Goal: Navigation & Orientation: Understand site structure

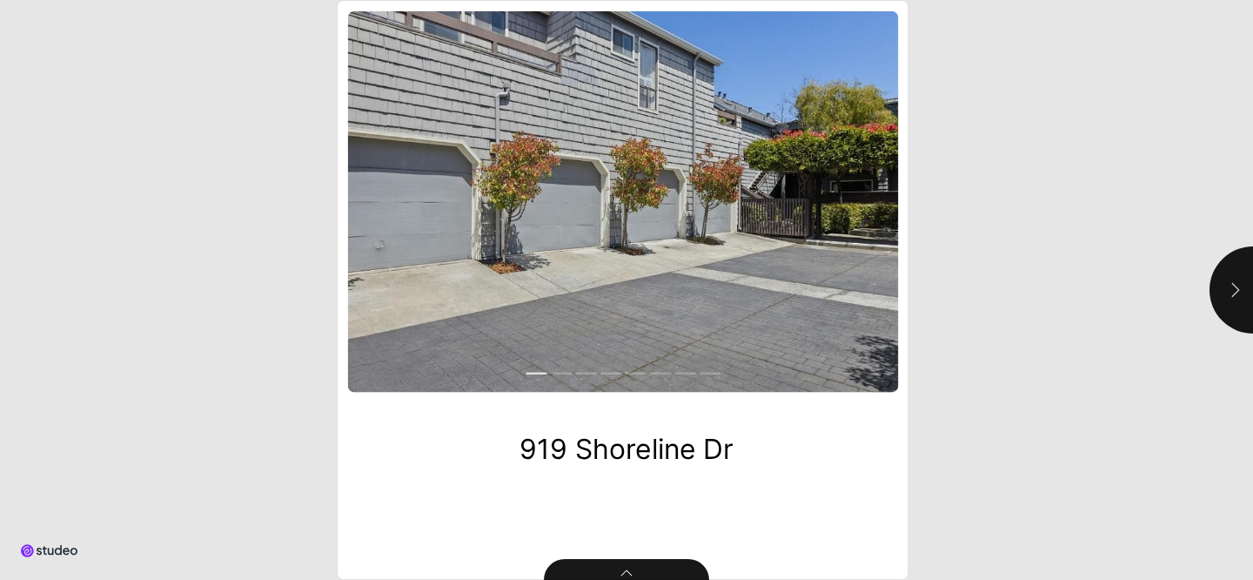
click at [1216, 299] on button "button" at bounding box center [1253, 289] width 87 height 87
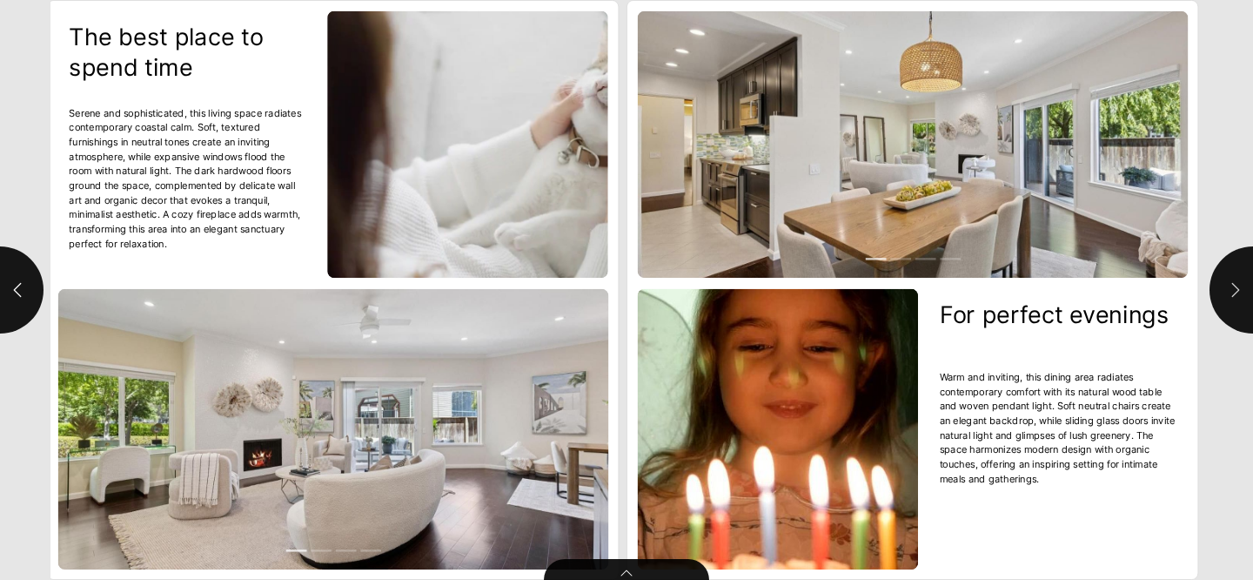
click at [1216, 299] on button "button" at bounding box center [1253, 289] width 87 height 87
type input "***"
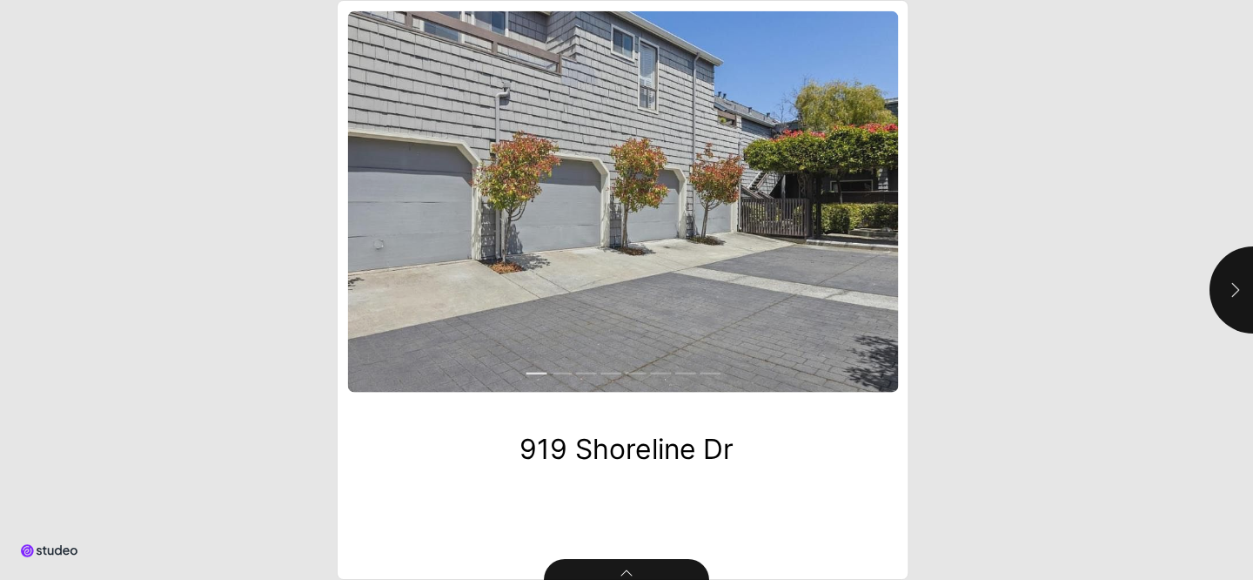
click at [1213, 283] on button "button" at bounding box center [1253, 289] width 87 height 87
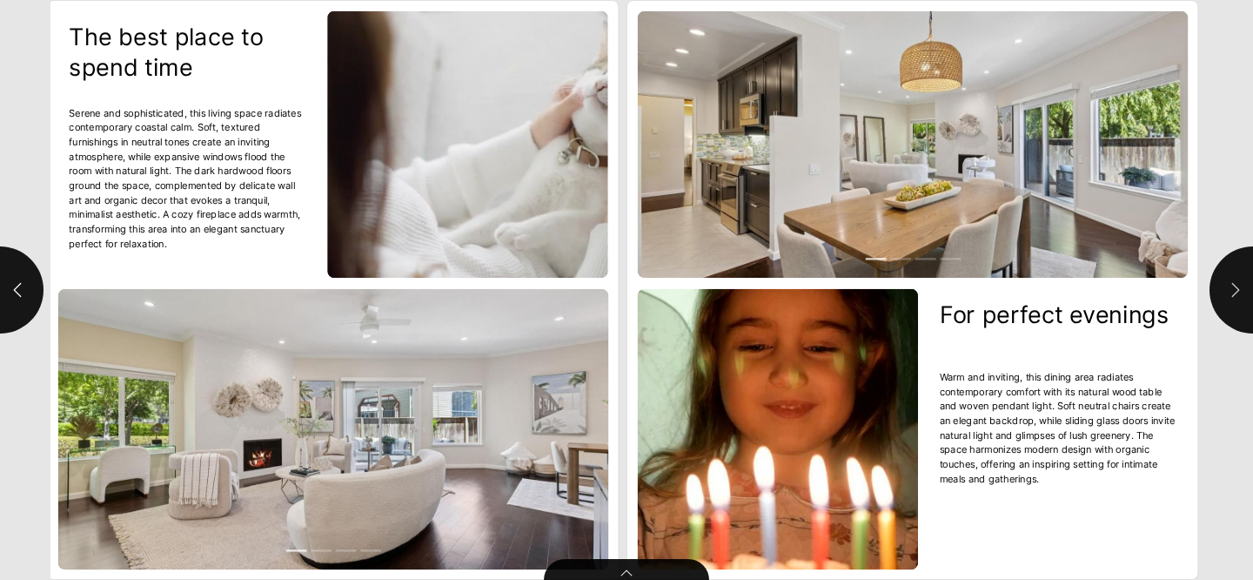
click at [1213, 283] on button "button" at bounding box center [1253, 289] width 87 height 87
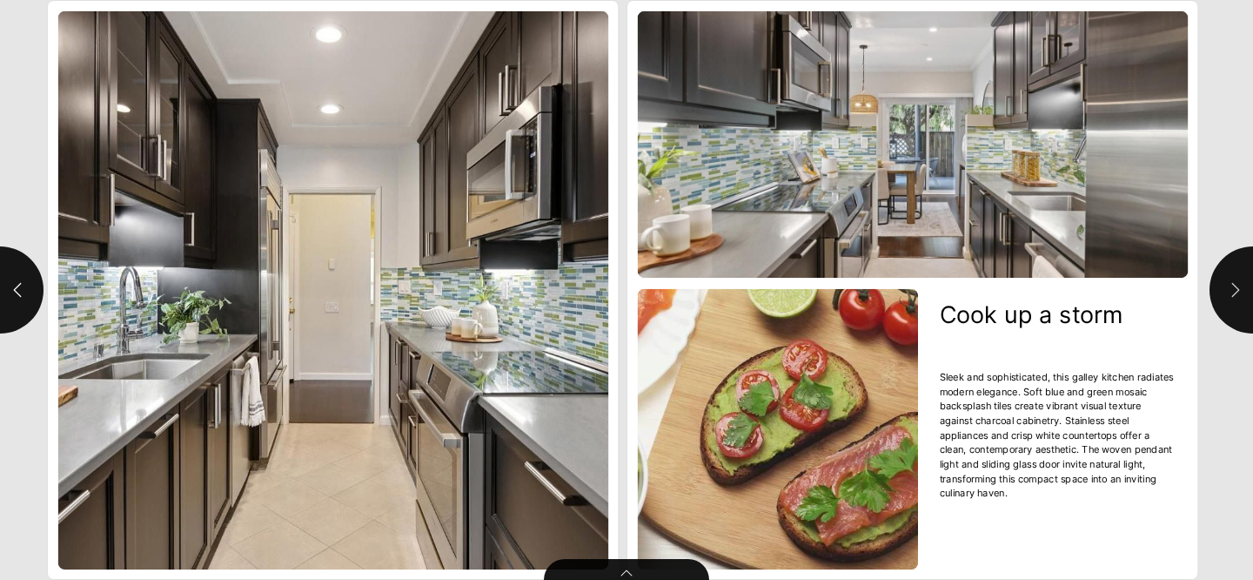
click at [1213, 283] on button "button" at bounding box center [1253, 289] width 87 height 87
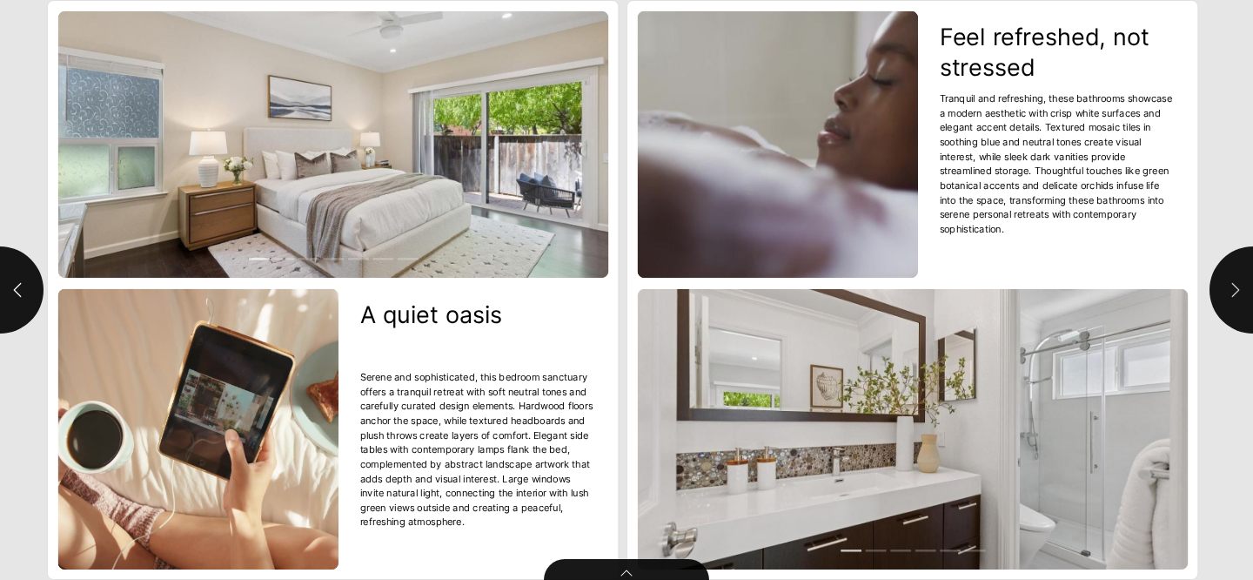
click at [1213, 283] on button "button" at bounding box center [1253, 289] width 87 height 87
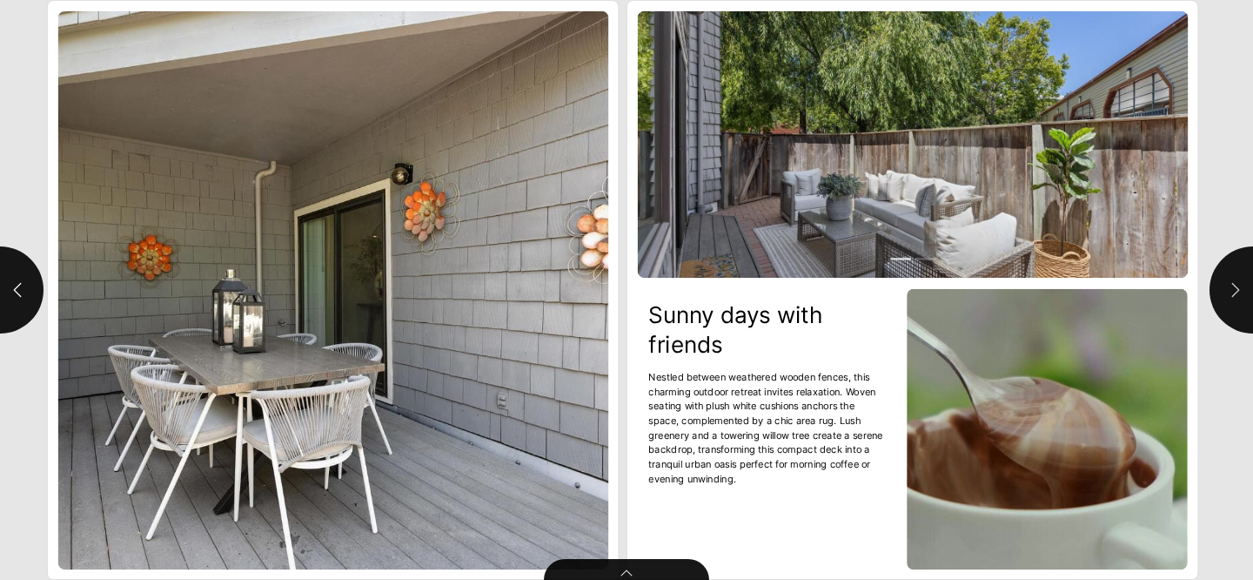
click at [1213, 283] on button "button" at bounding box center [1253, 289] width 87 height 87
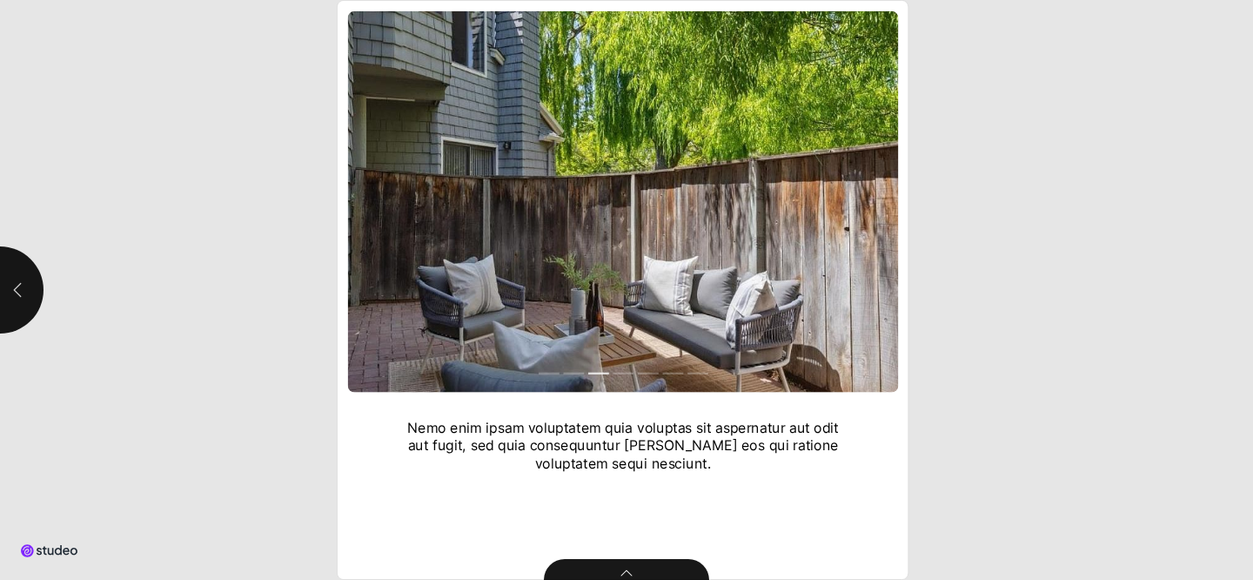
click at [13, 305] on button "button" at bounding box center [-1, 289] width 87 height 87
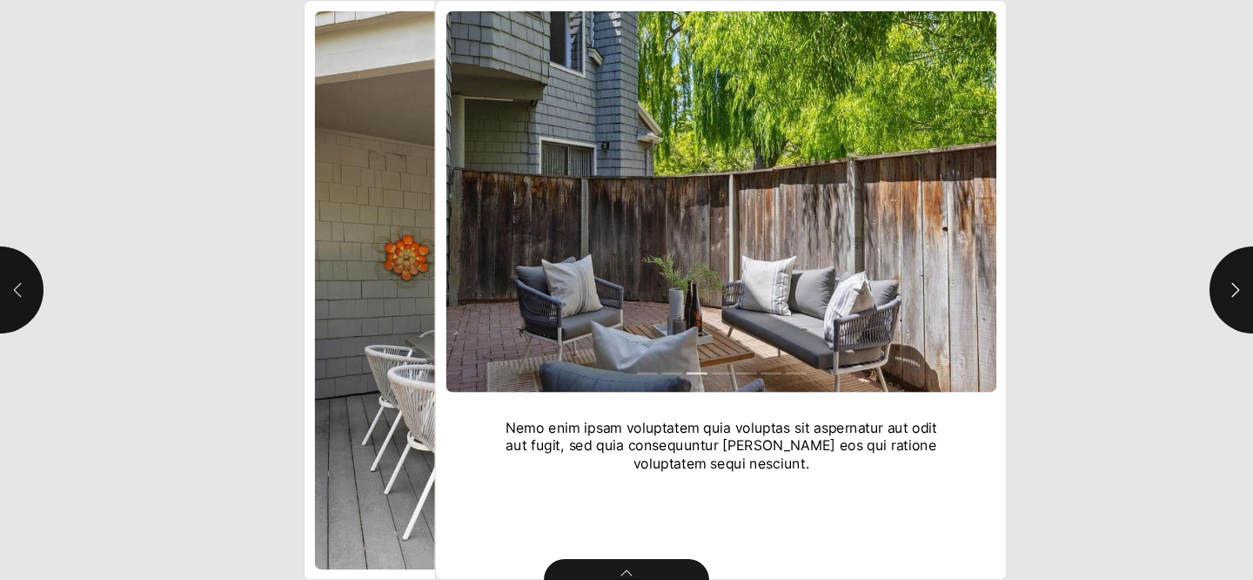
click at [13, 305] on button "button" at bounding box center [-1, 289] width 87 height 87
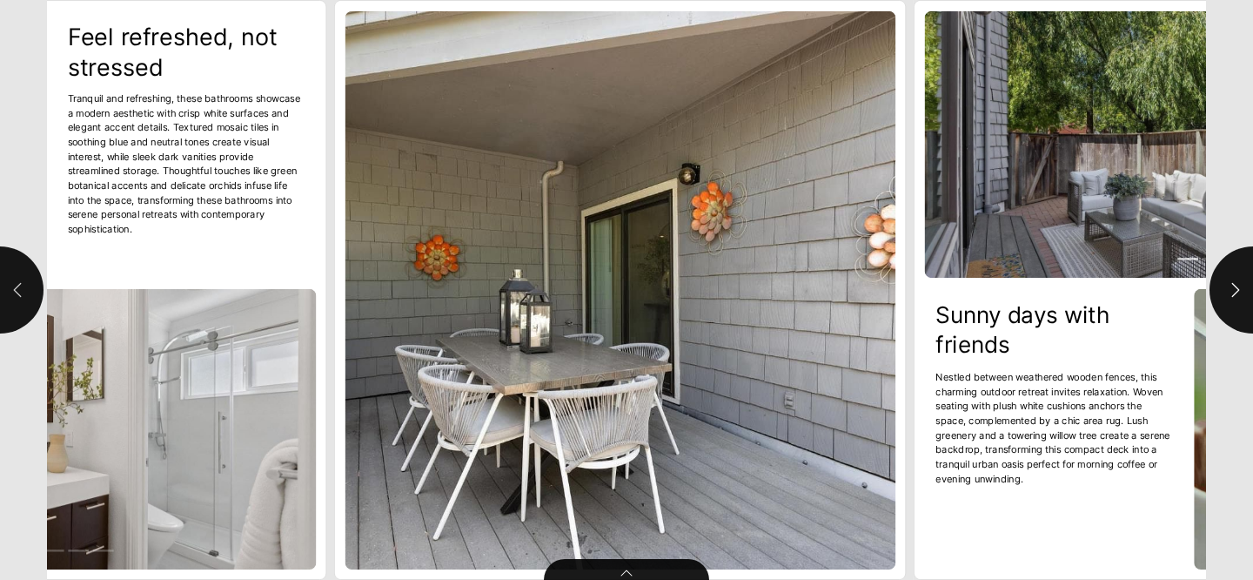
click at [13, 305] on button "button" at bounding box center [-1, 289] width 87 height 87
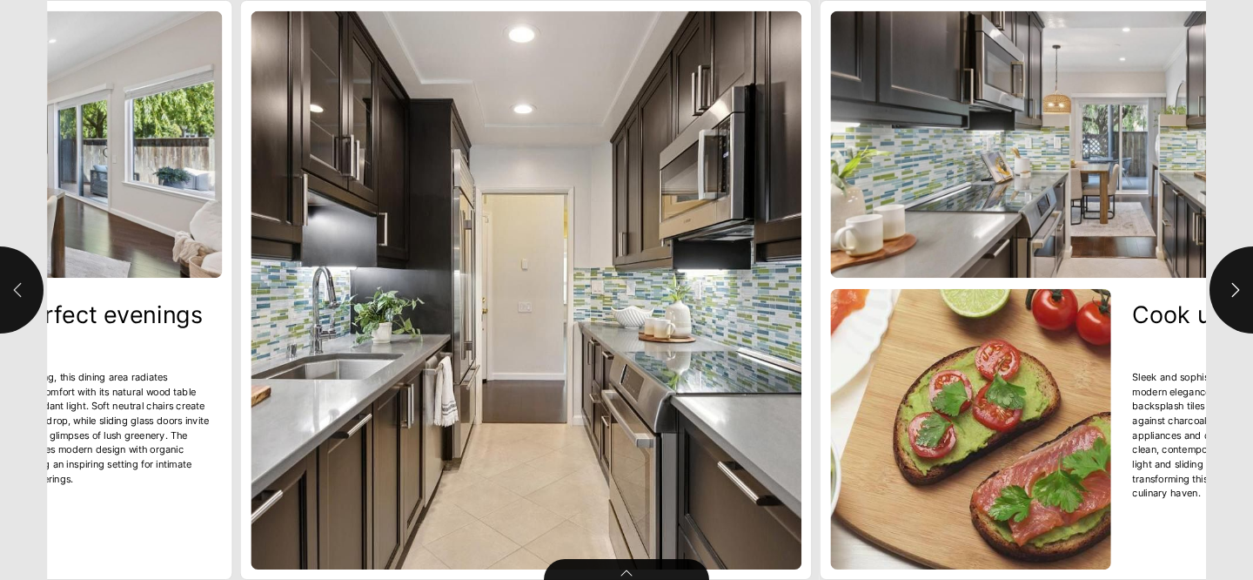
click at [13, 305] on button "button" at bounding box center [-1, 289] width 87 height 87
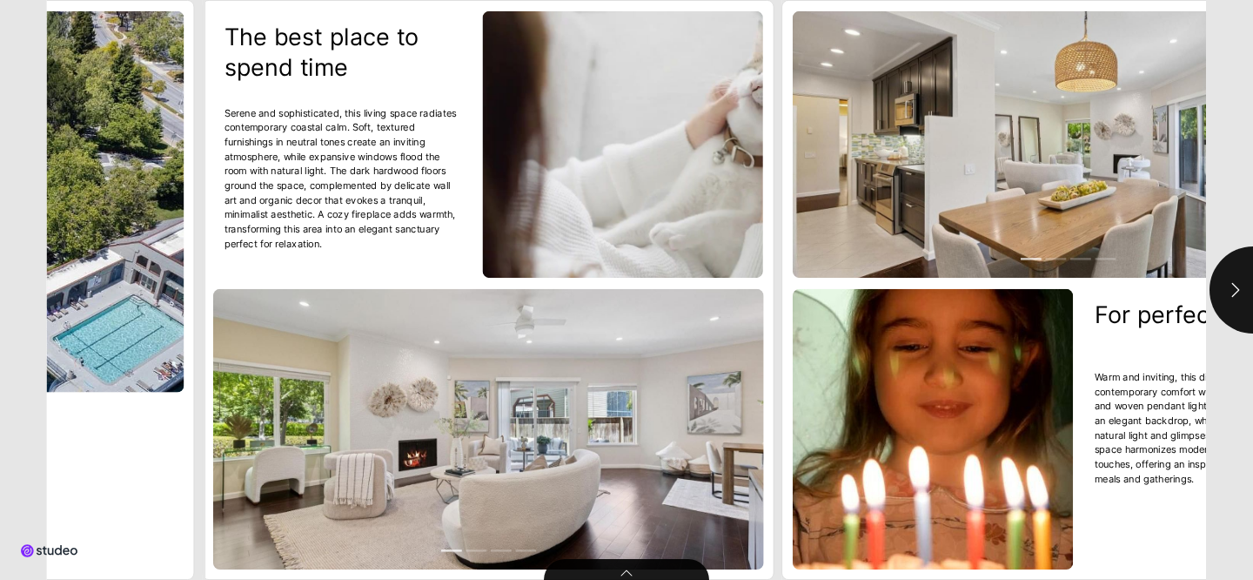
click at [13, 0] on html "919 Shoreline Dr .st1{fill:#212b36} The best place to spend time Serene and sop…" at bounding box center [626, 0] width 1253 height 0
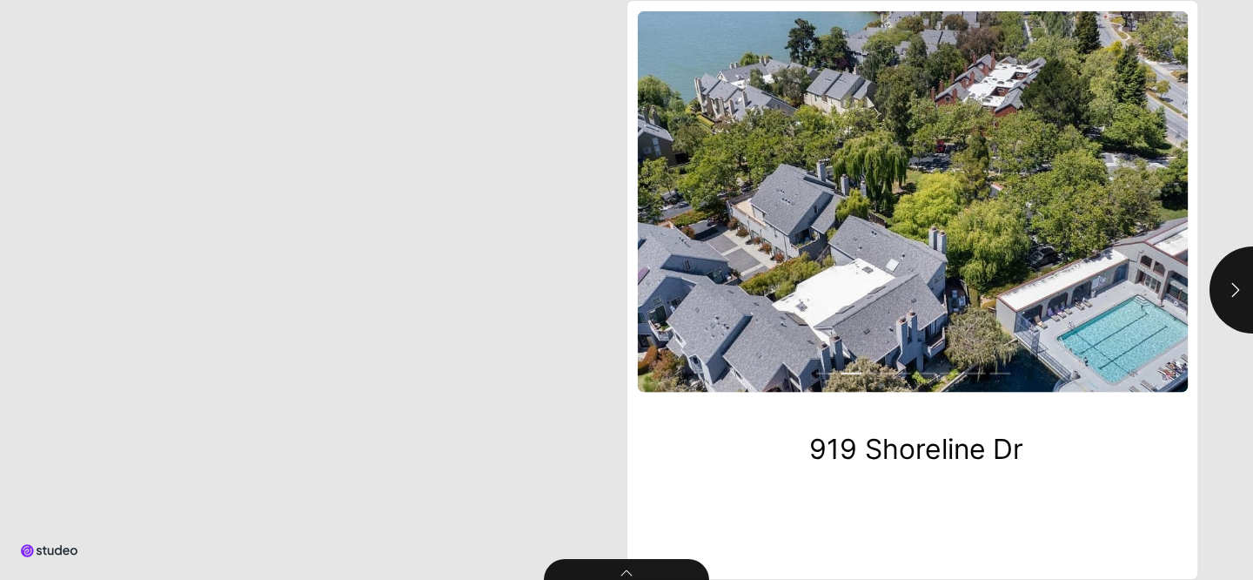
click at [13, 0] on html "919 Shoreline Dr .st1{fill:#212b36} The best place to spend time Serene and sop…" at bounding box center [626, 0] width 1253 height 0
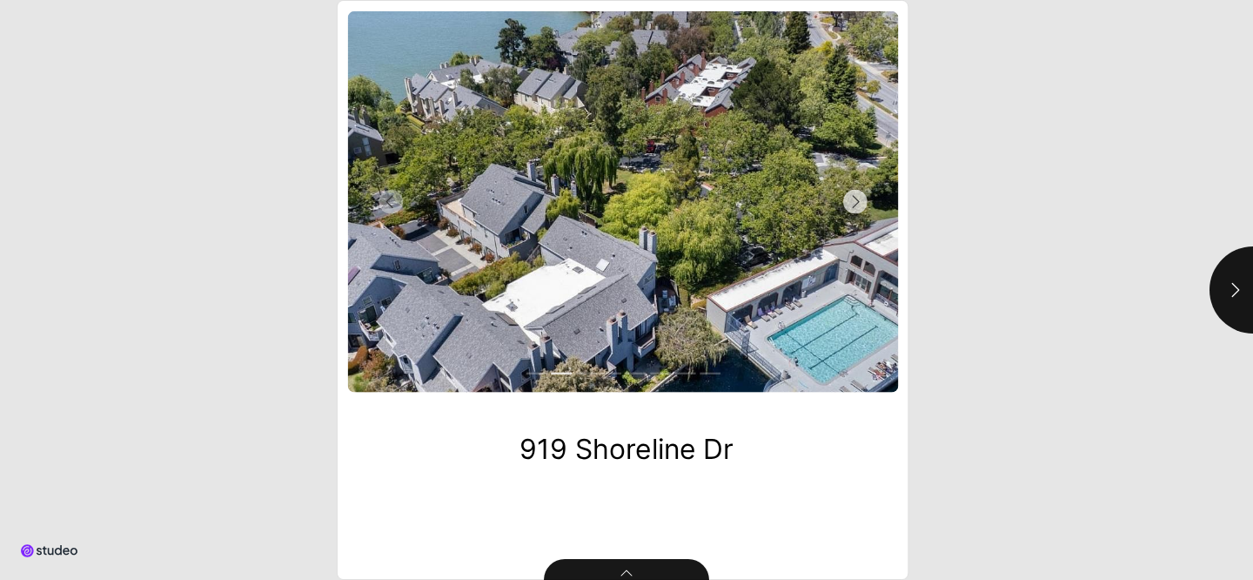
click at [756, 293] on button "Next Slide" at bounding box center [760, 201] width 275 height 381
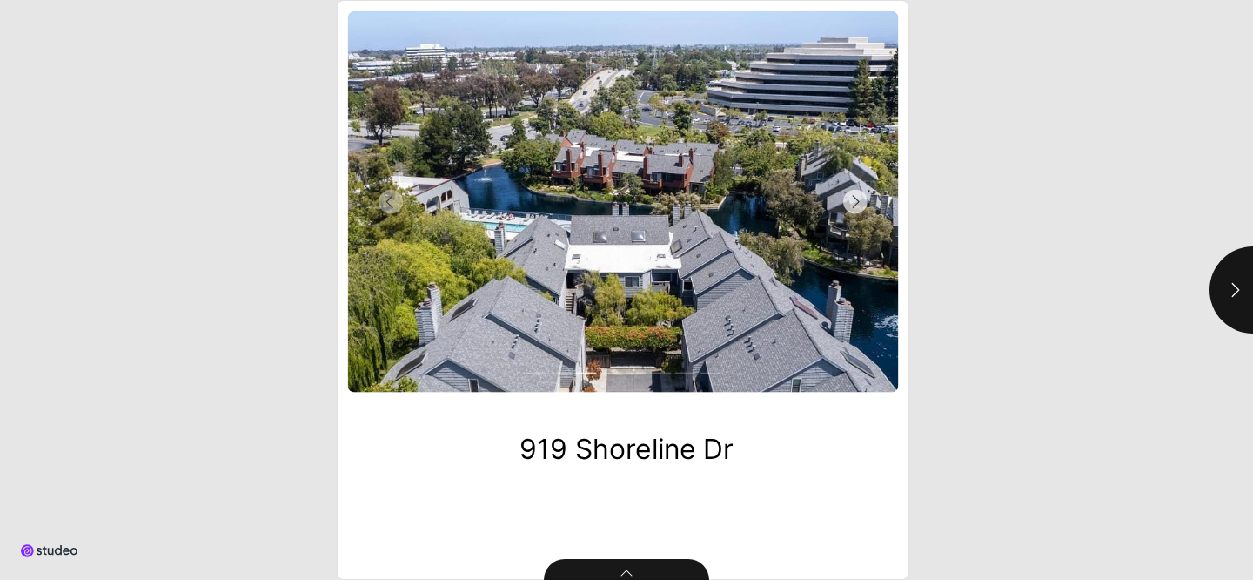
click at [756, 294] on button "Next Slide" at bounding box center [760, 201] width 275 height 381
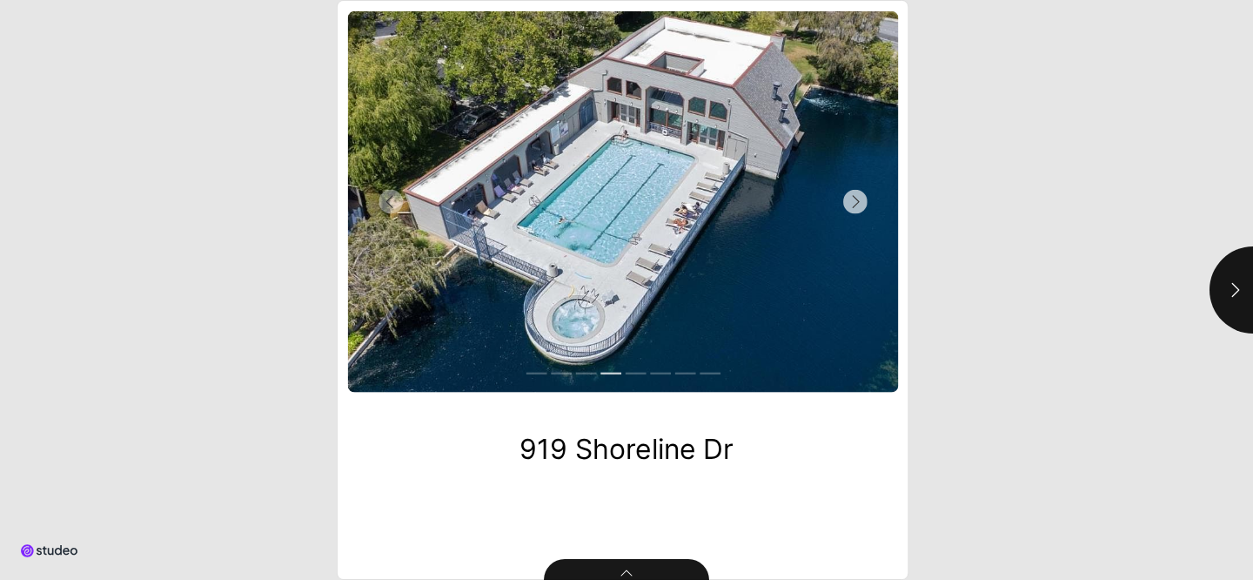
click at [756, 294] on button "Next Slide" at bounding box center [760, 201] width 275 height 381
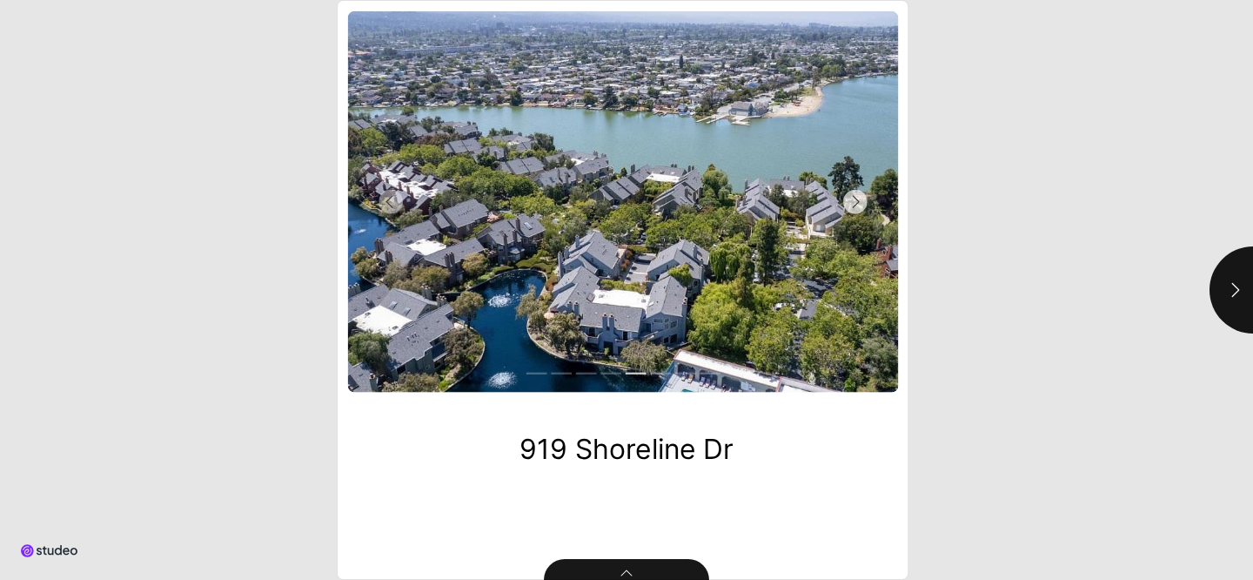
click at [756, 294] on button "Next Slide" at bounding box center [760, 201] width 275 height 381
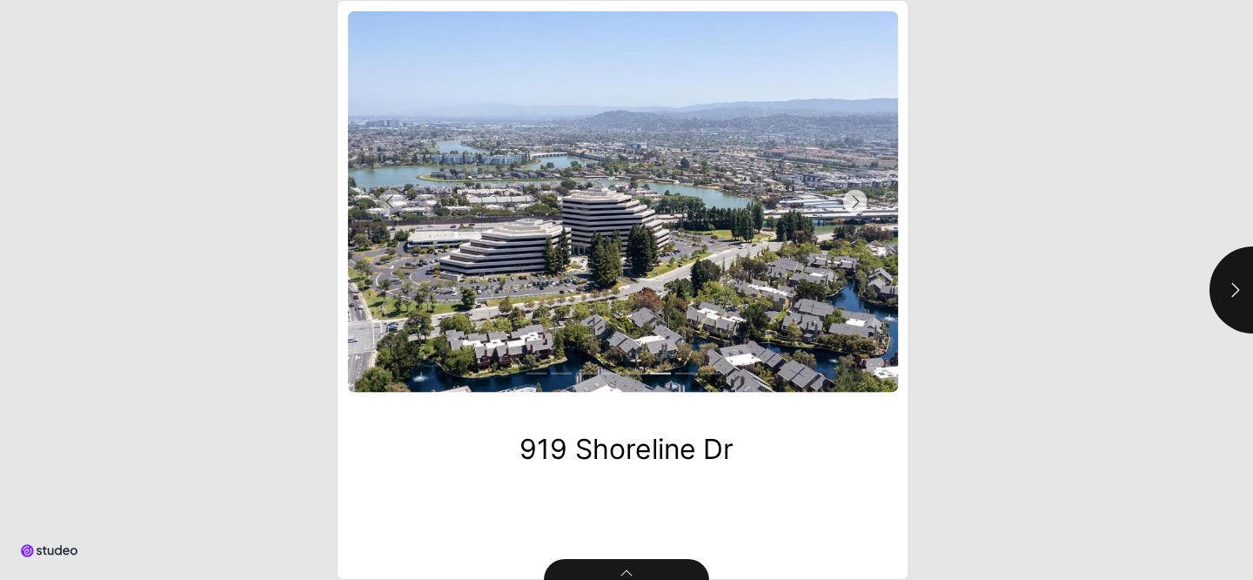
click at [756, 294] on button "Next Slide" at bounding box center [760, 201] width 275 height 381
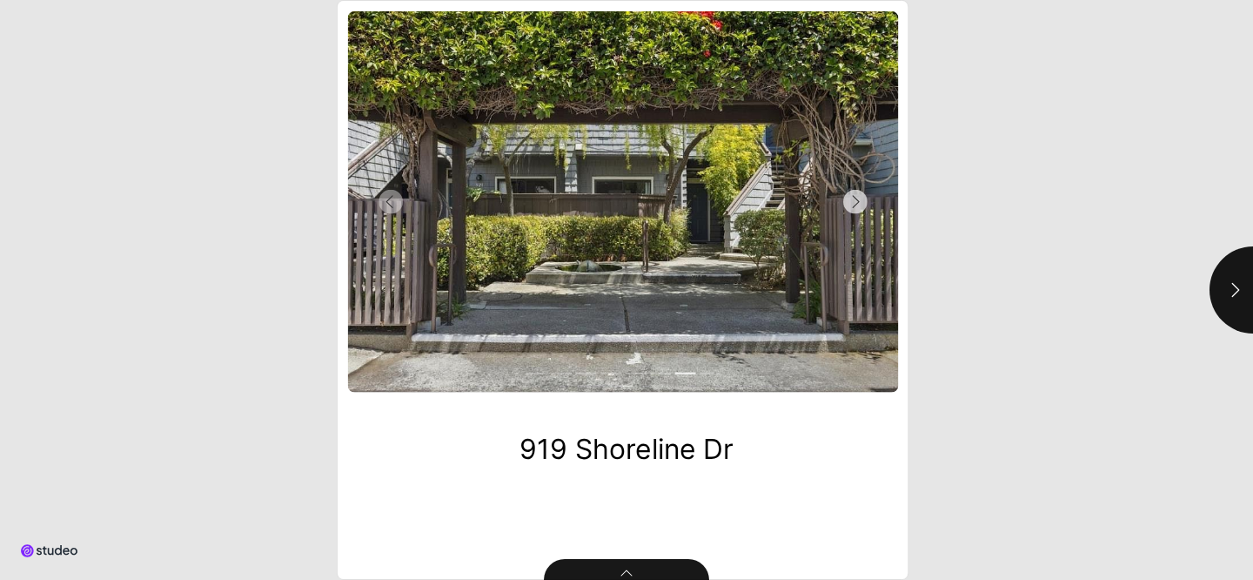
click at [755, 294] on button "Next Slide" at bounding box center [760, 201] width 275 height 381
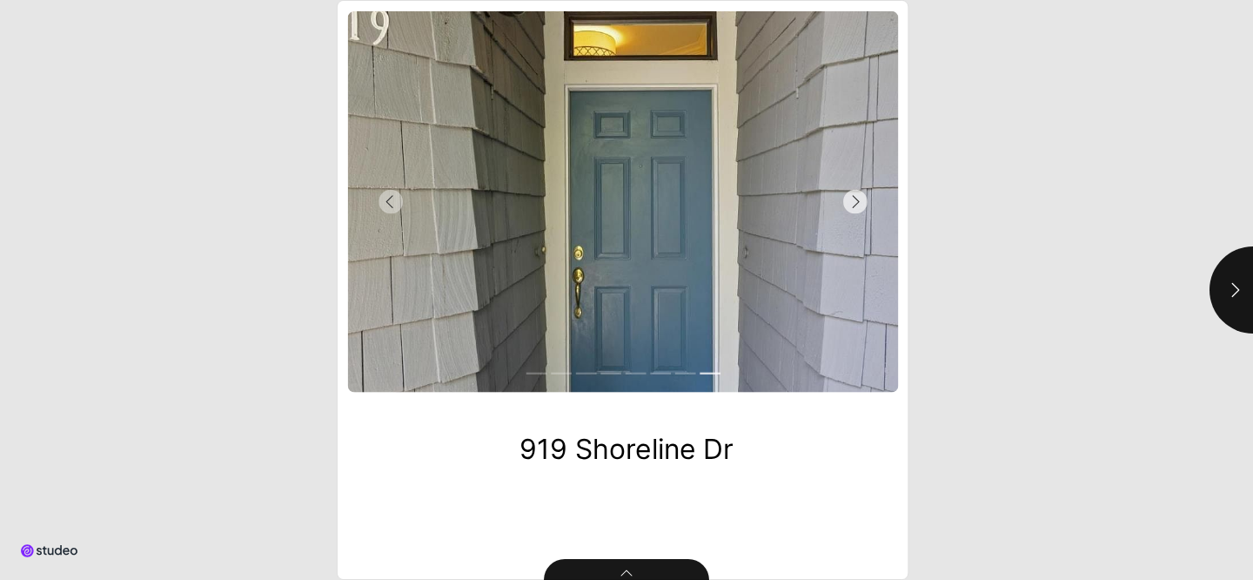
click at [755, 293] on button "Next Slide" at bounding box center [760, 201] width 275 height 381
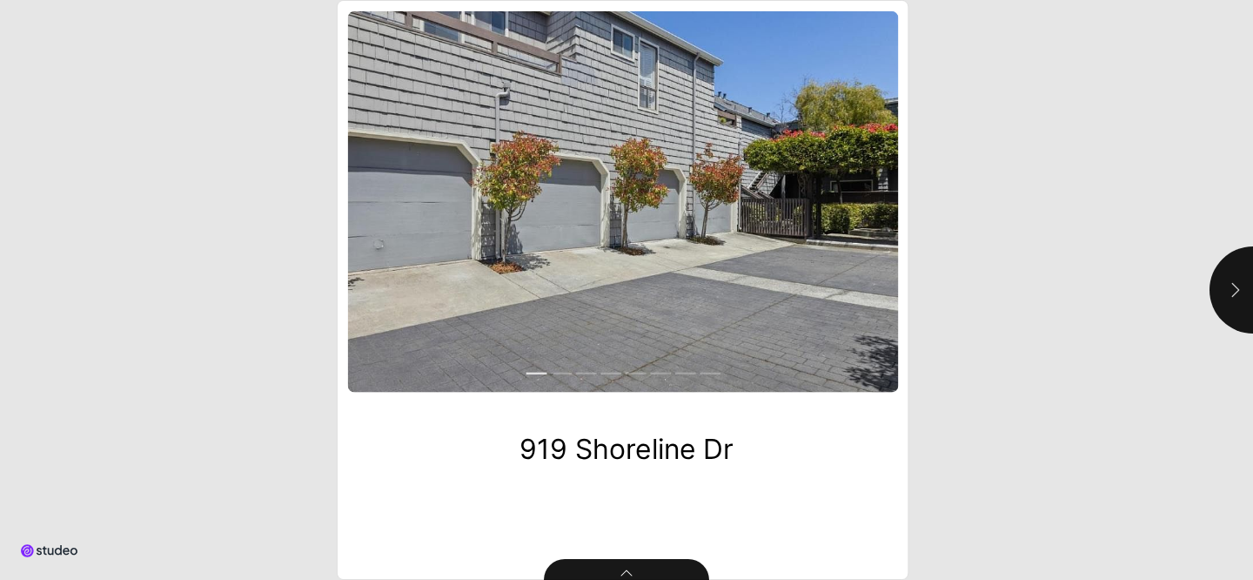
click at [1217, 274] on button "button" at bounding box center [1253, 289] width 87 height 87
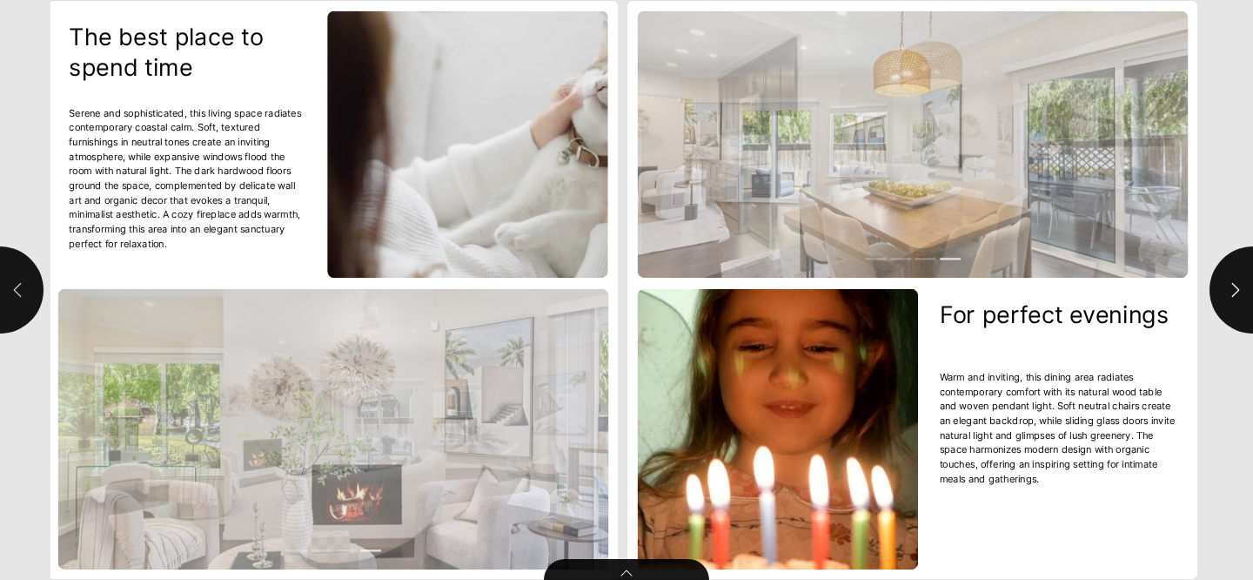
click at [24, 285] on icon "button" at bounding box center [17, 289] width 17 height 17
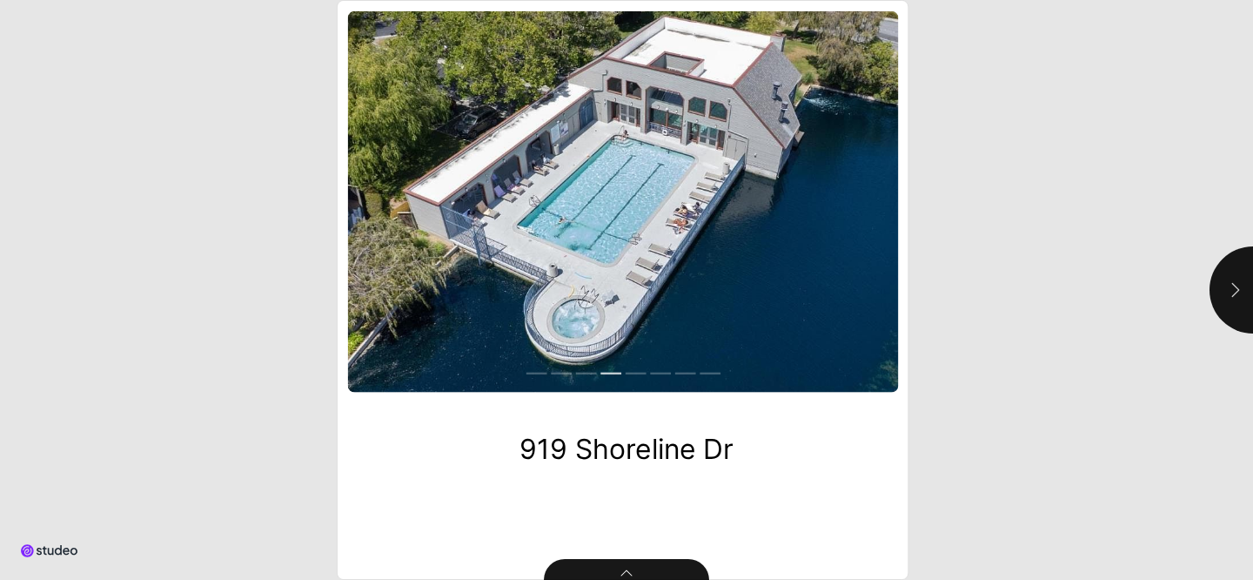
click at [1247, 307] on button "button" at bounding box center [1253, 289] width 87 height 87
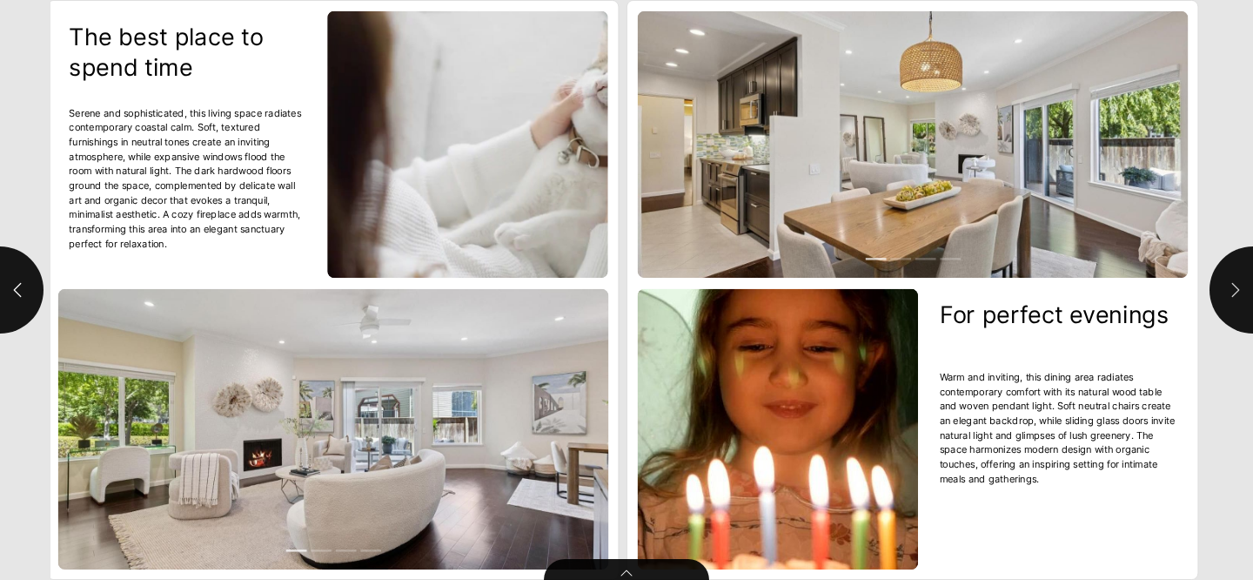
click at [1243, 305] on button "button" at bounding box center [1253, 289] width 87 height 87
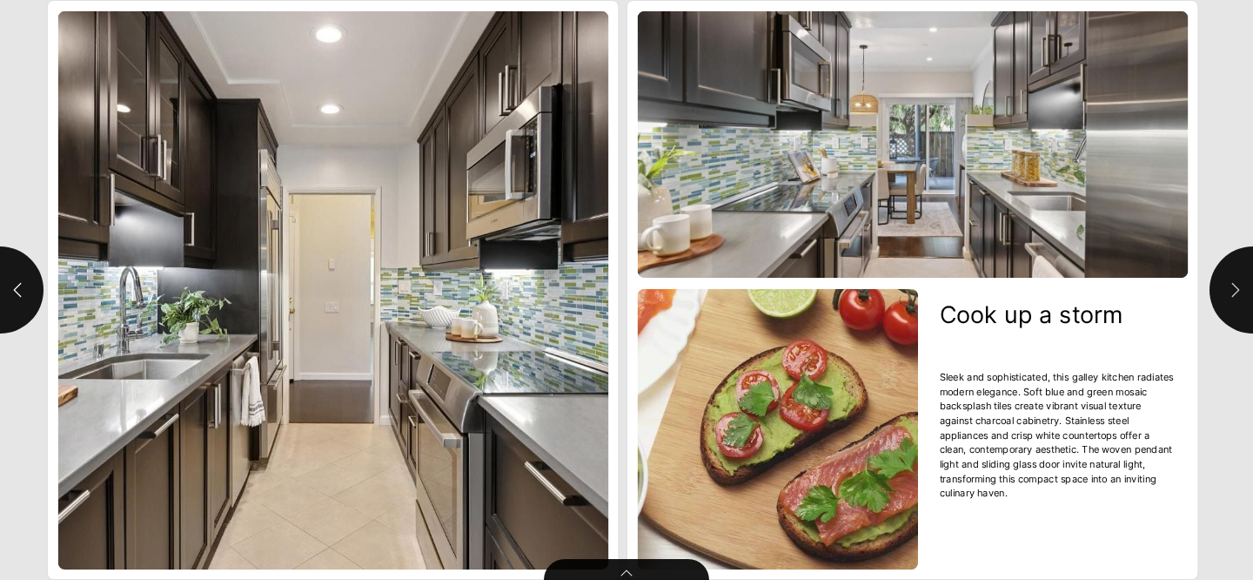
click at [1243, 305] on button "button" at bounding box center [1253, 289] width 87 height 87
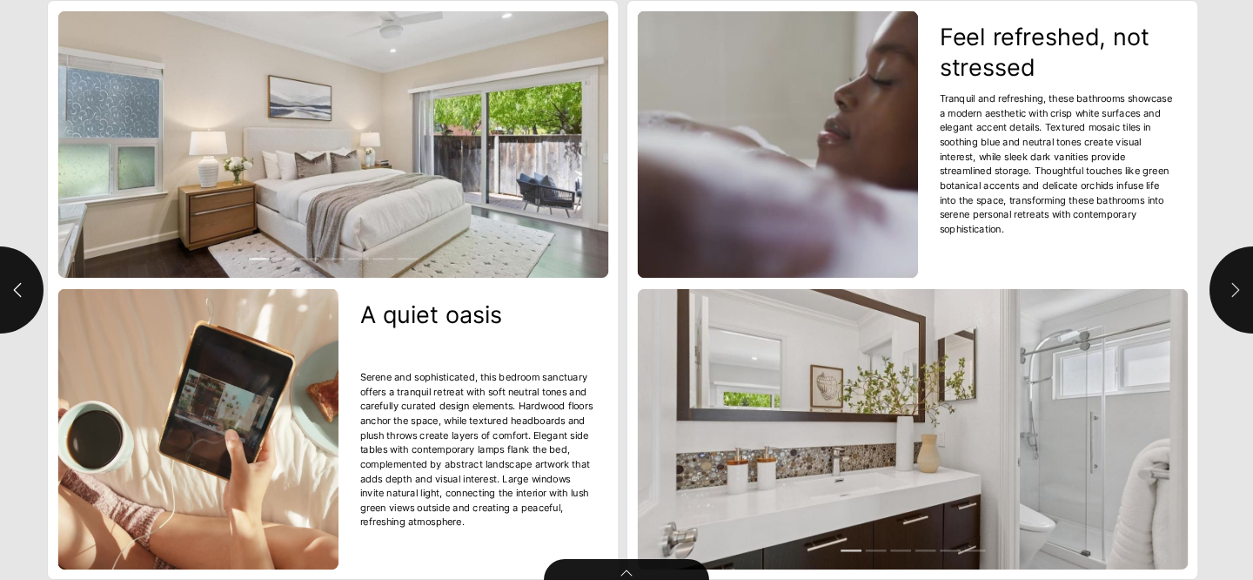
click at [1243, 305] on button "button" at bounding box center [1253, 289] width 87 height 87
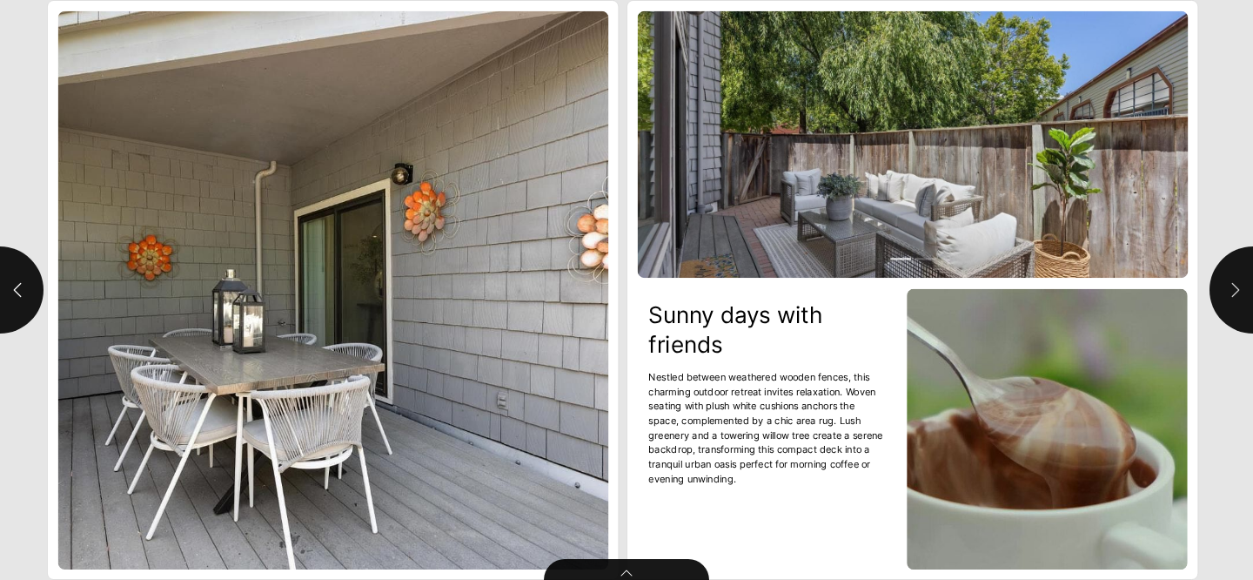
click at [1243, 305] on button "button" at bounding box center [1253, 289] width 87 height 87
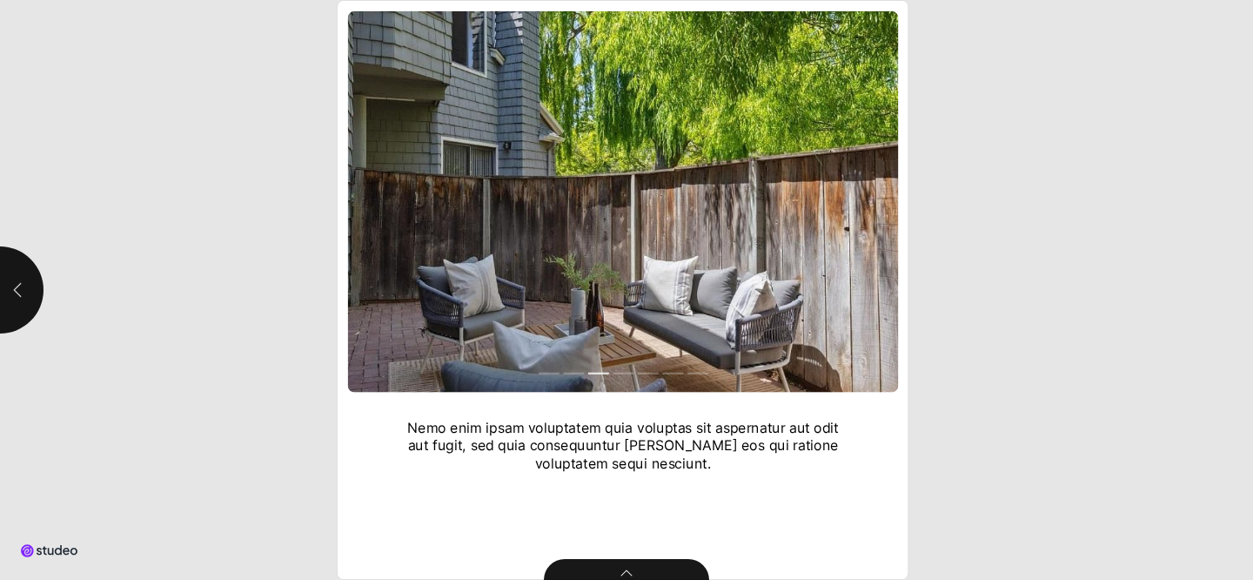
click at [17, 296] on icon "button" at bounding box center [17, 289] width 17 height 17
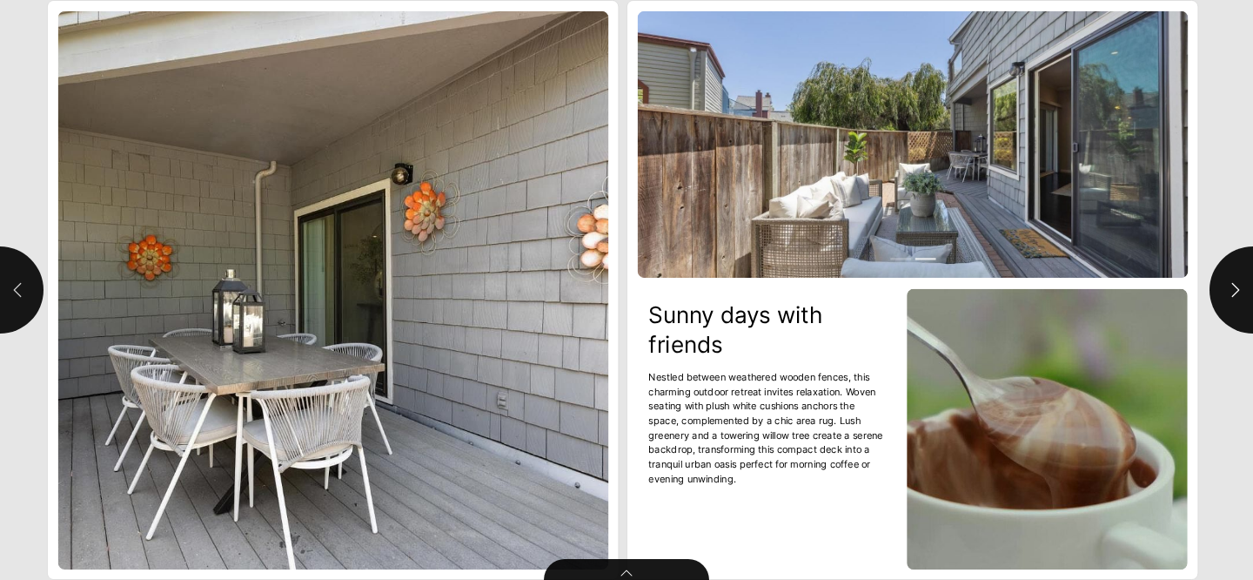
click at [16, 296] on icon "button" at bounding box center [17, 289] width 17 height 17
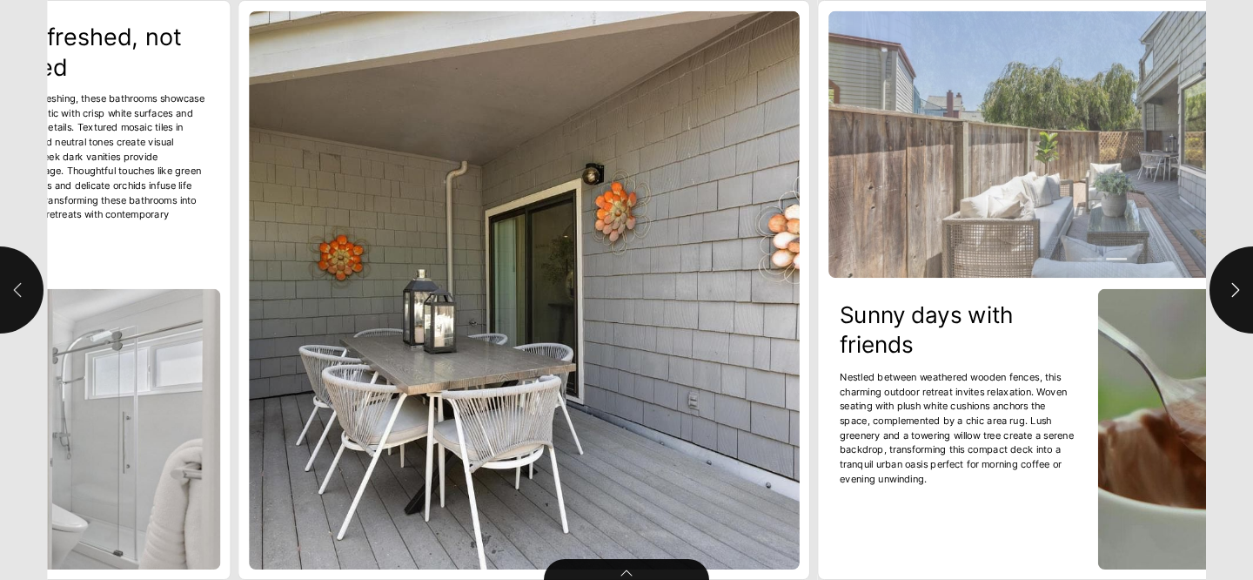
click at [16, 296] on icon "button" at bounding box center [17, 289] width 17 height 17
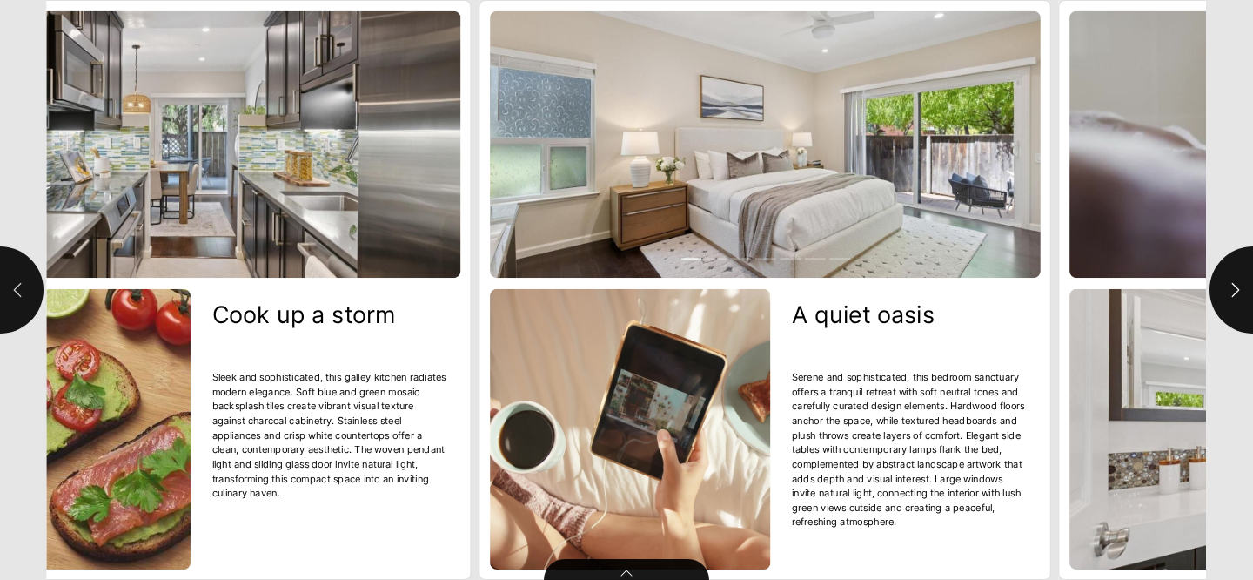
click at [16, 296] on icon "button" at bounding box center [17, 289] width 17 height 17
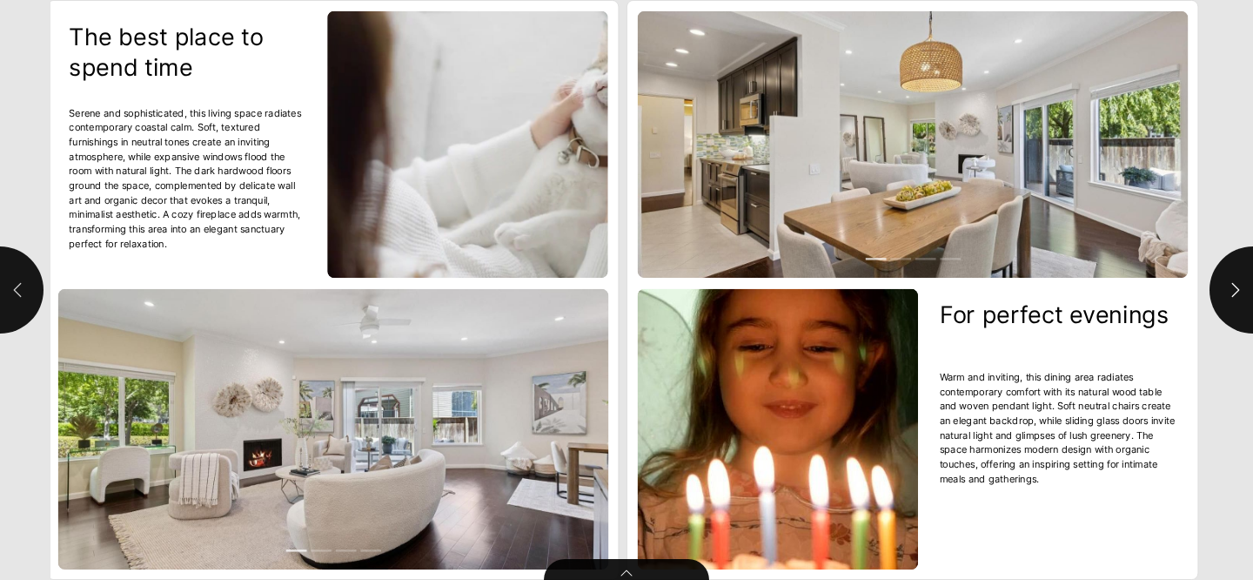
click at [16, 296] on icon "button" at bounding box center [17, 289] width 17 height 17
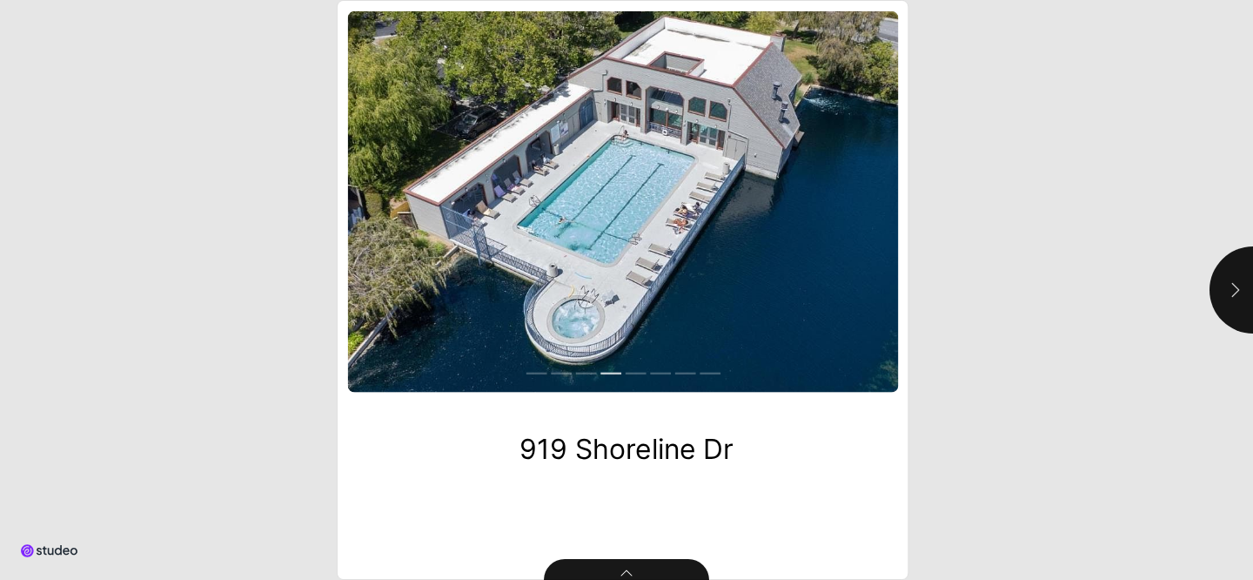
click at [1226, 318] on button "button" at bounding box center [1253, 289] width 87 height 87
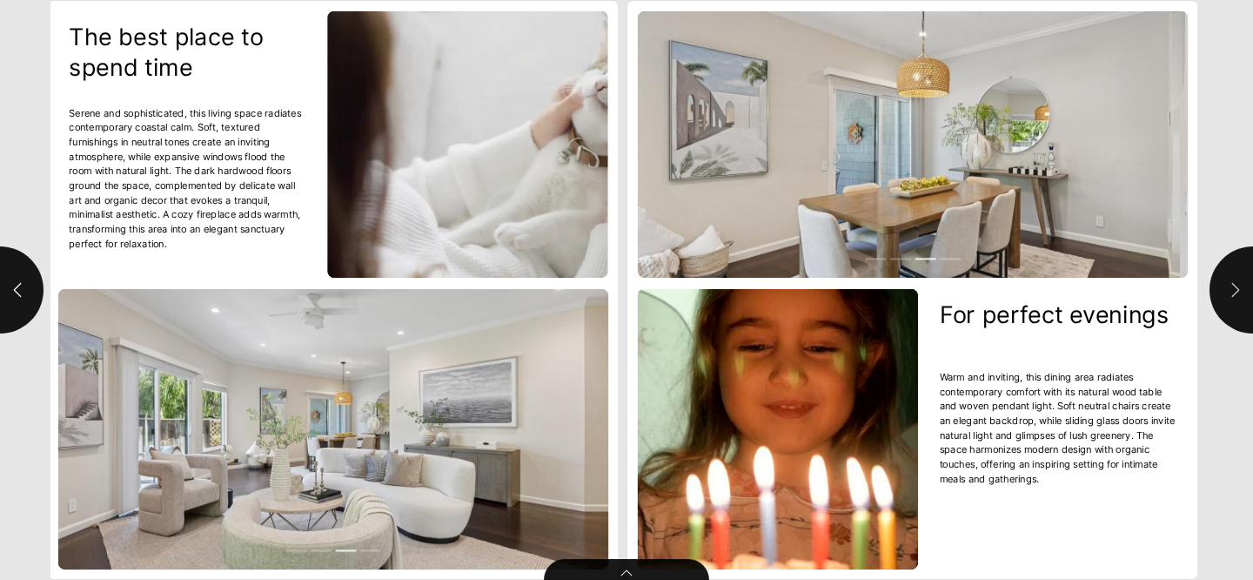
click at [1226, 318] on button "button" at bounding box center [1253, 289] width 87 height 87
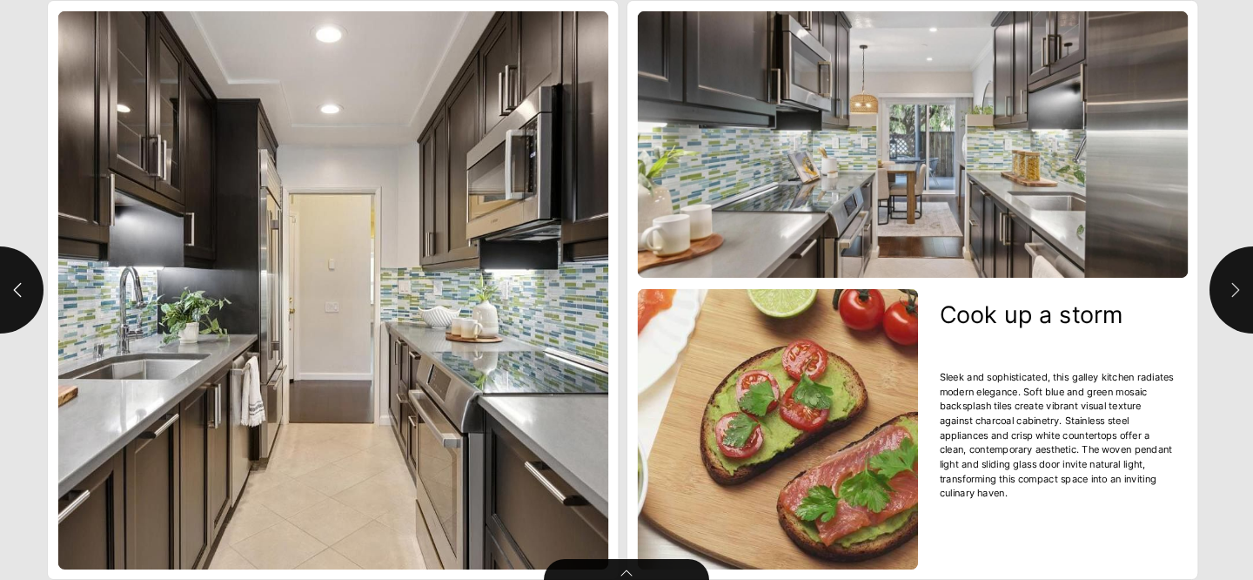
click at [1224, 318] on button "button" at bounding box center [1253, 289] width 87 height 87
type input "***"
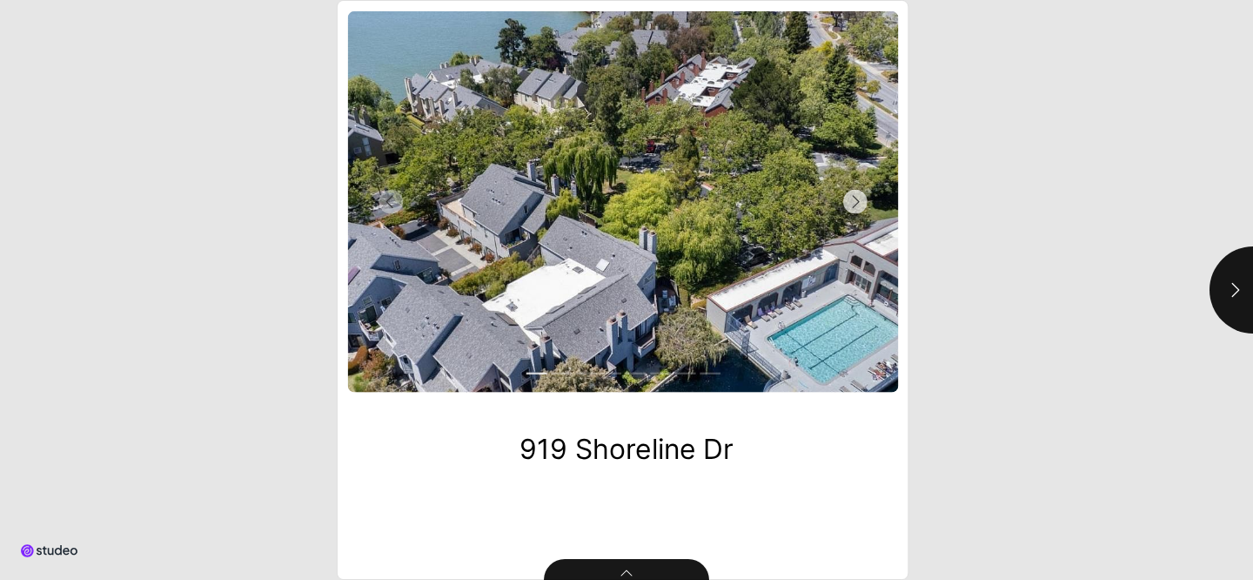
click at [755, 251] on button "Next Slide" at bounding box center [760, 201] width 275 height 381
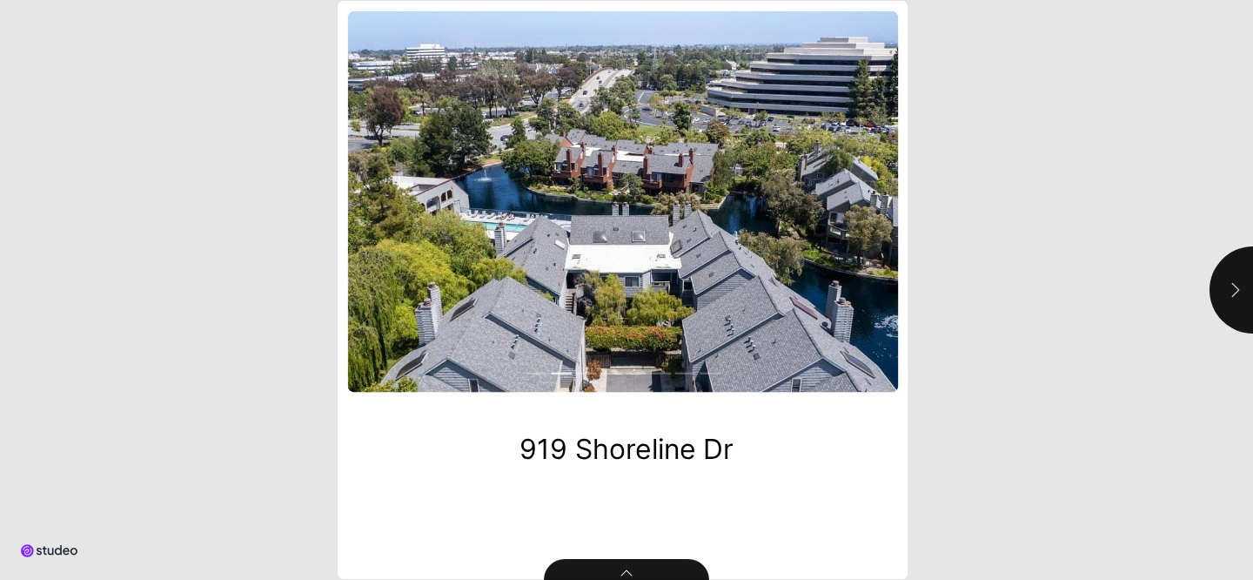
click at [1224, 289] on button "button" at bounding box center [1253, 289] width 87 height 87
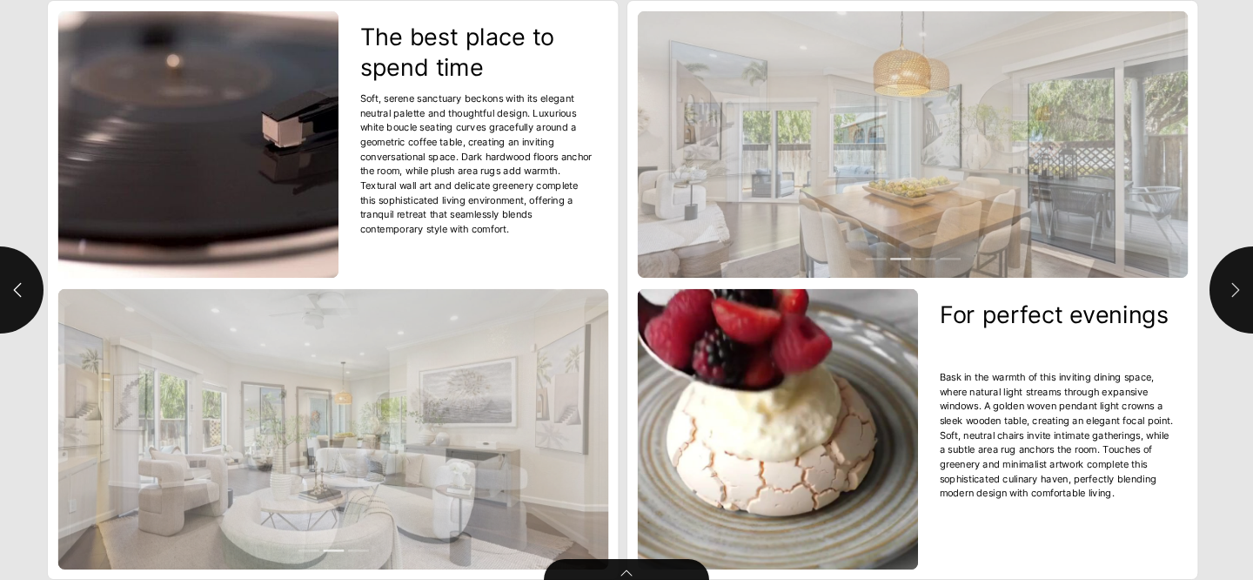
click at [1234, 292] on icon "button" at bounding box center [1235, 289] width 17 height 17
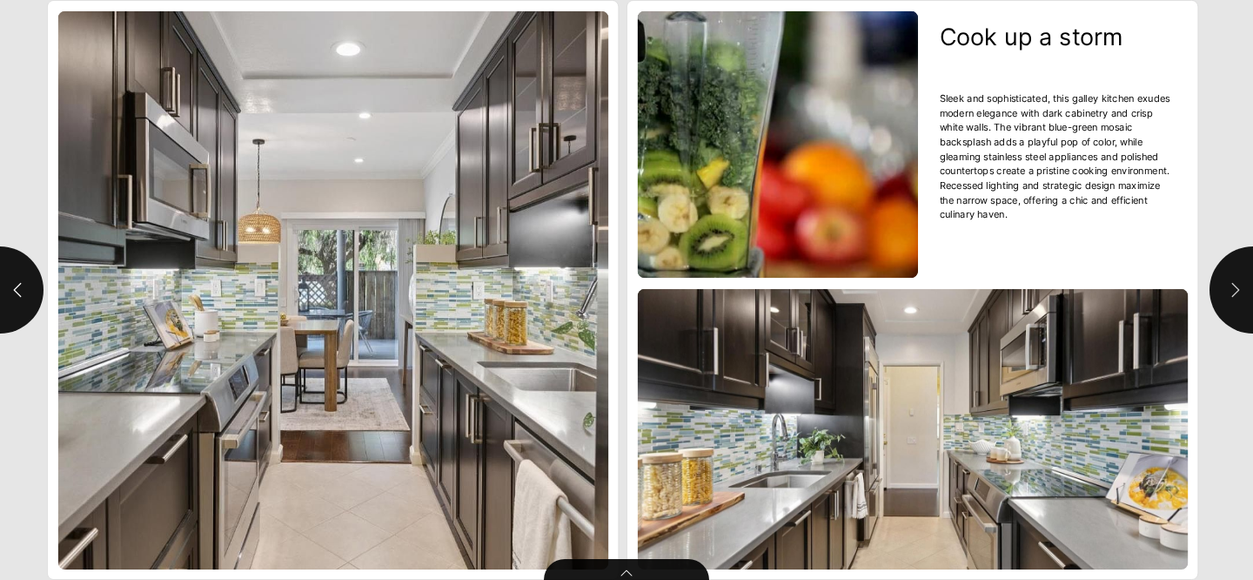
click at [1234, 292] on icon "button" at bounding box center [1235, 289] width 17 height 17
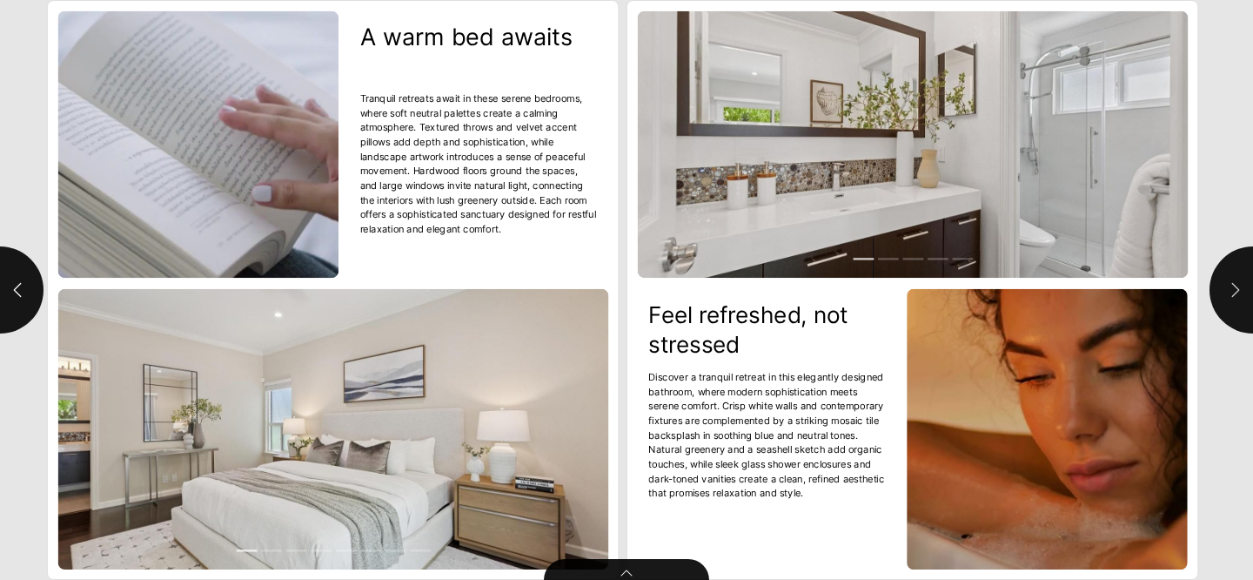
click at [1234, 292] on icon "button" at bounding box center [1235, 289] width 17 height 17
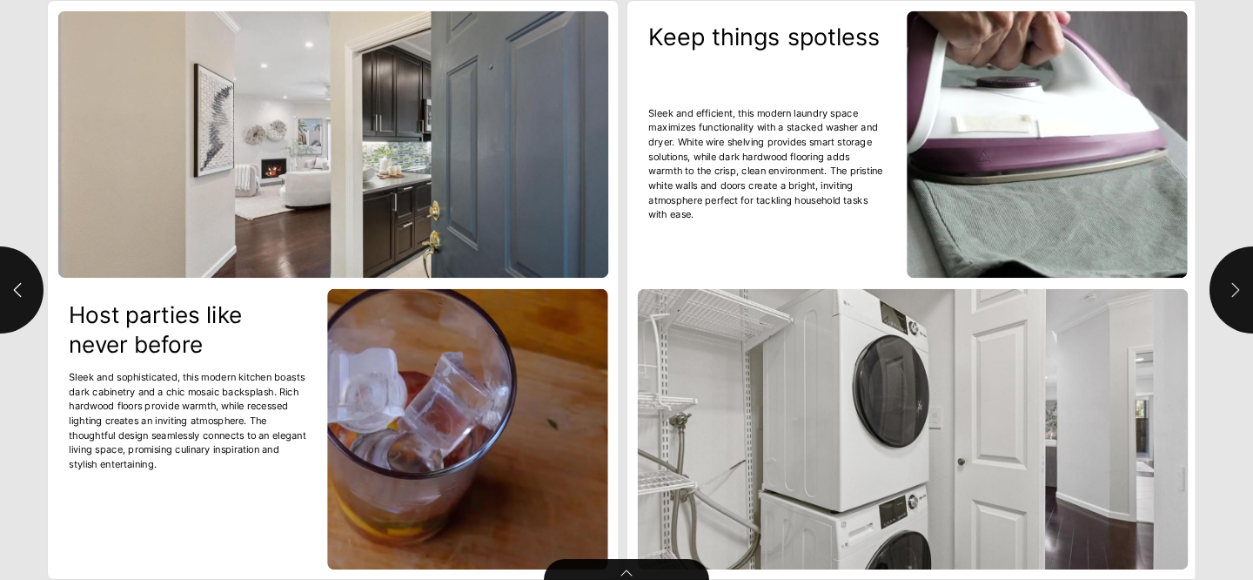
click at [1234, 292] on icon "button" at bounding box center [1235, 289] width 17 height 17
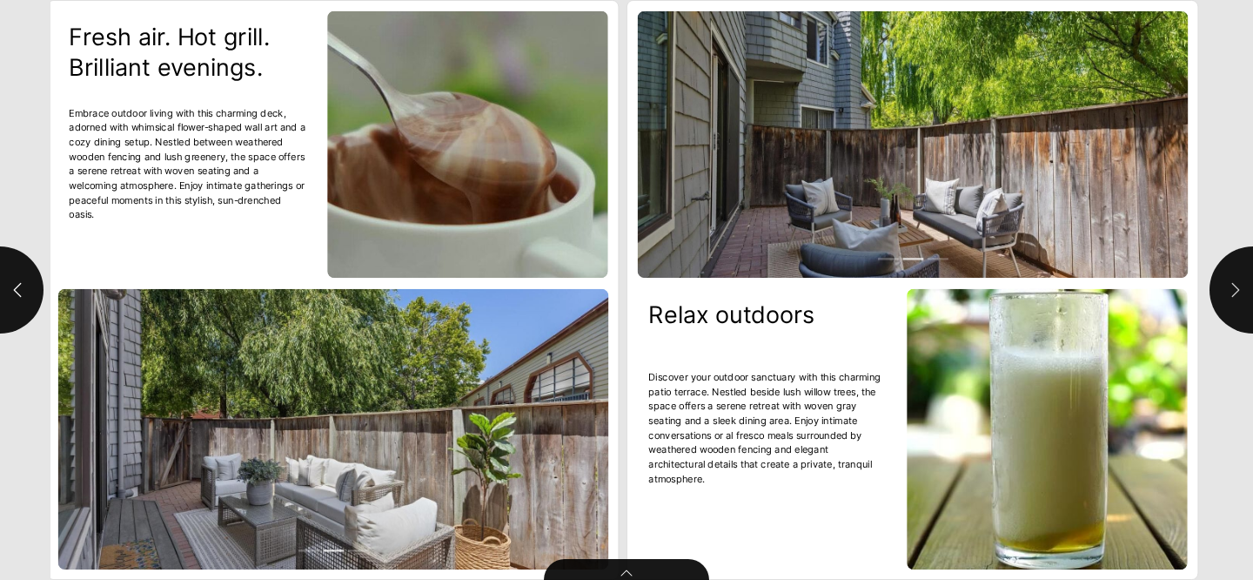
click at [1234, 292] on icon "button" at bounding box center [1235, 289] width 17 height 17
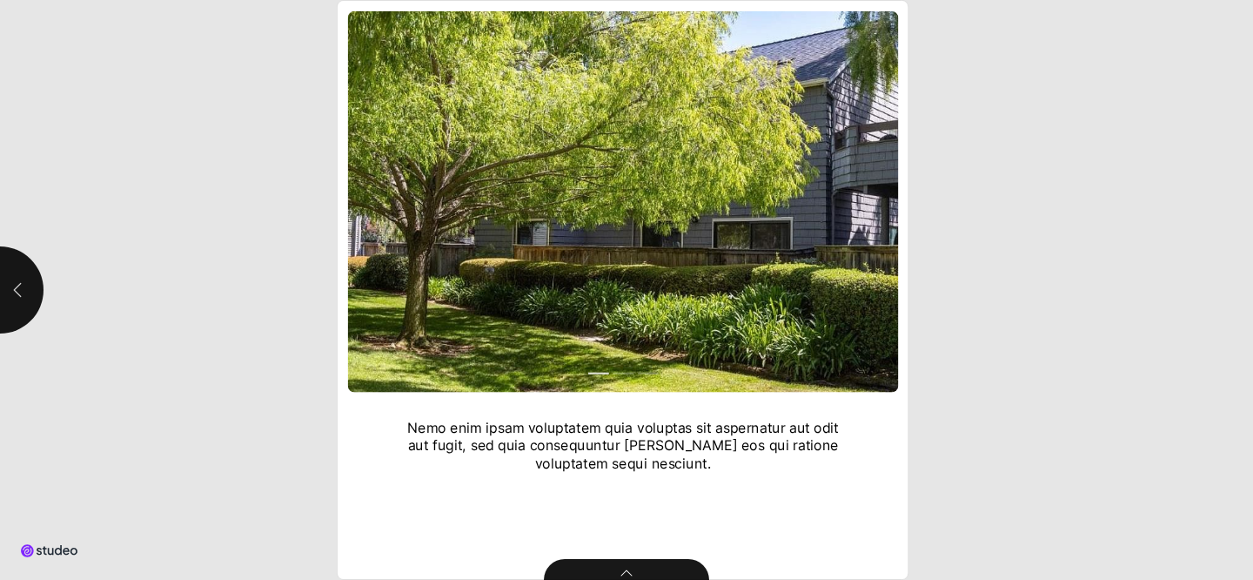
click at [29, 271] on button "button" at bounding box center [-1, 289] width 87 height 87
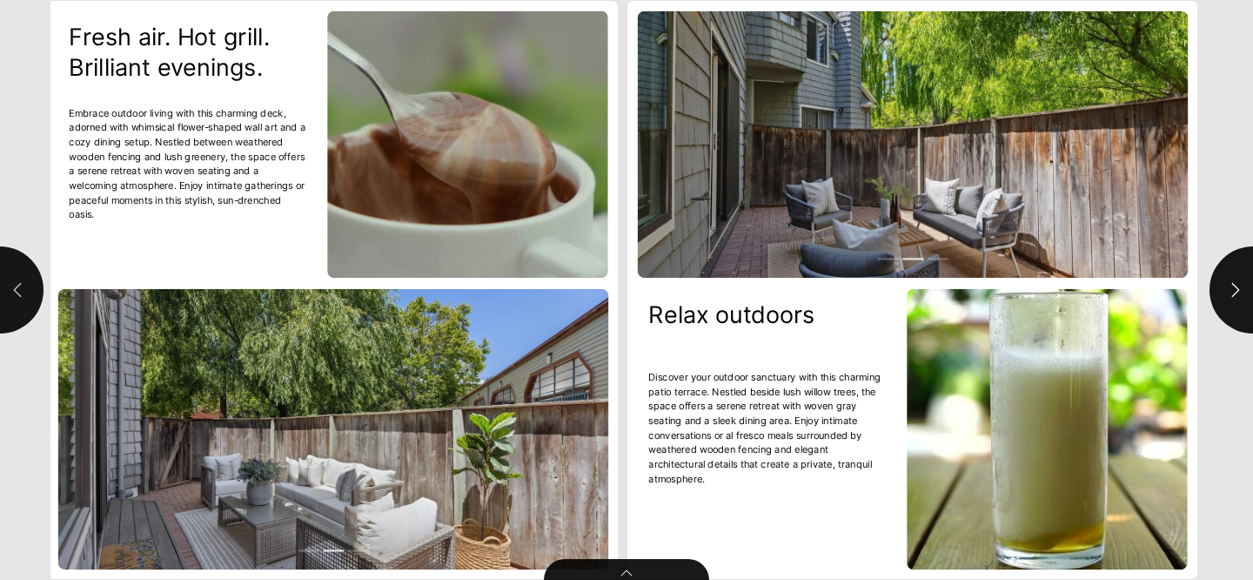
click at [29, 271] on button "button" at bounding box center [-1, 289] width 87 height 87
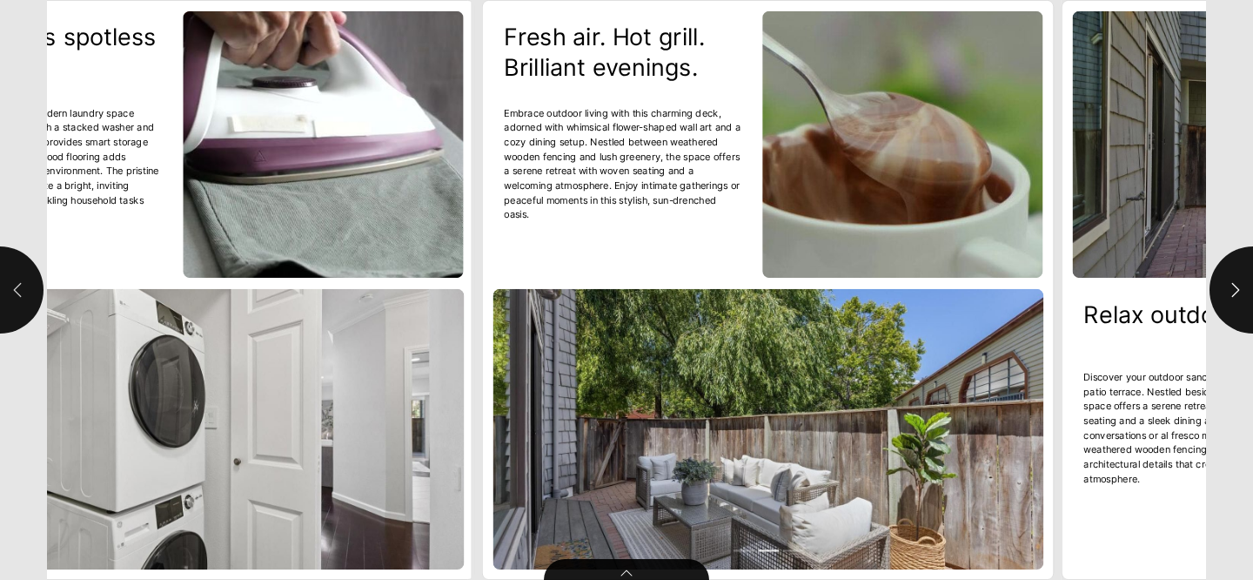
click at [29, 271] on button "button" at bounding box center [-1, 289] width 87 height 87
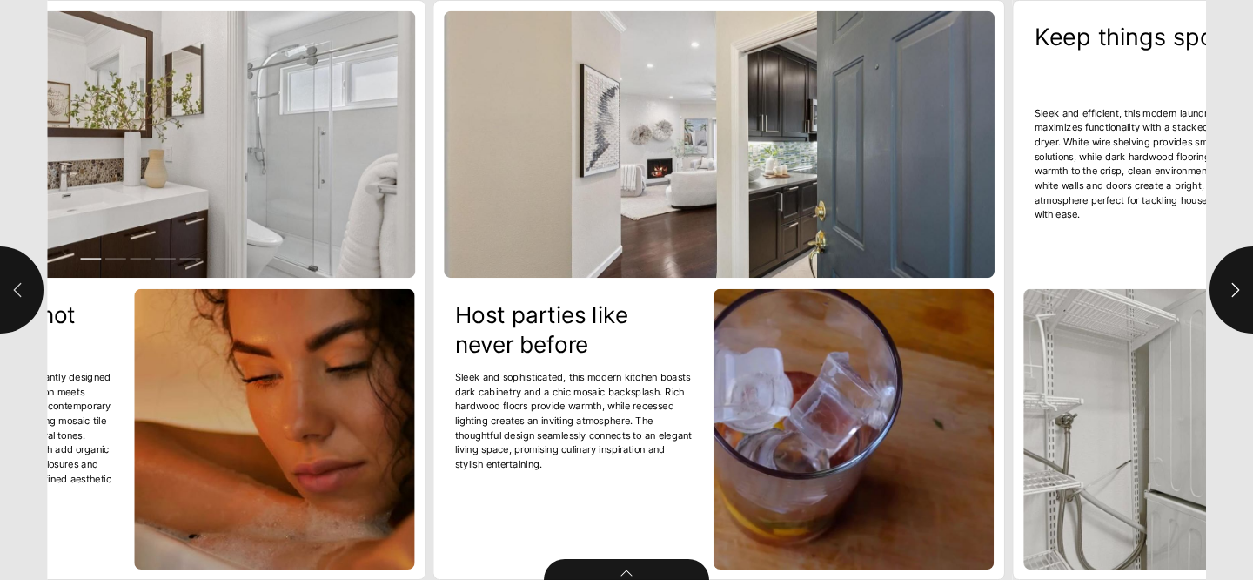
click at [29, 271] on button "button" at bounding box center [-1, 289] width 87 height 87
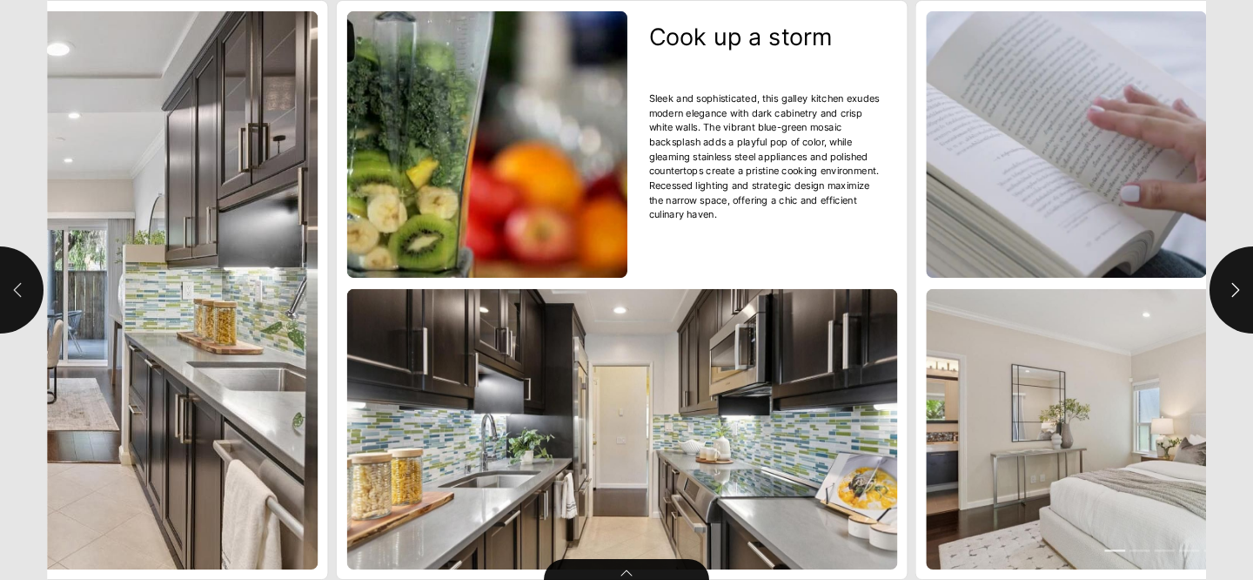
click at [29, 271] on button "button" at bounding box center [-1, 289] width 87 height 87
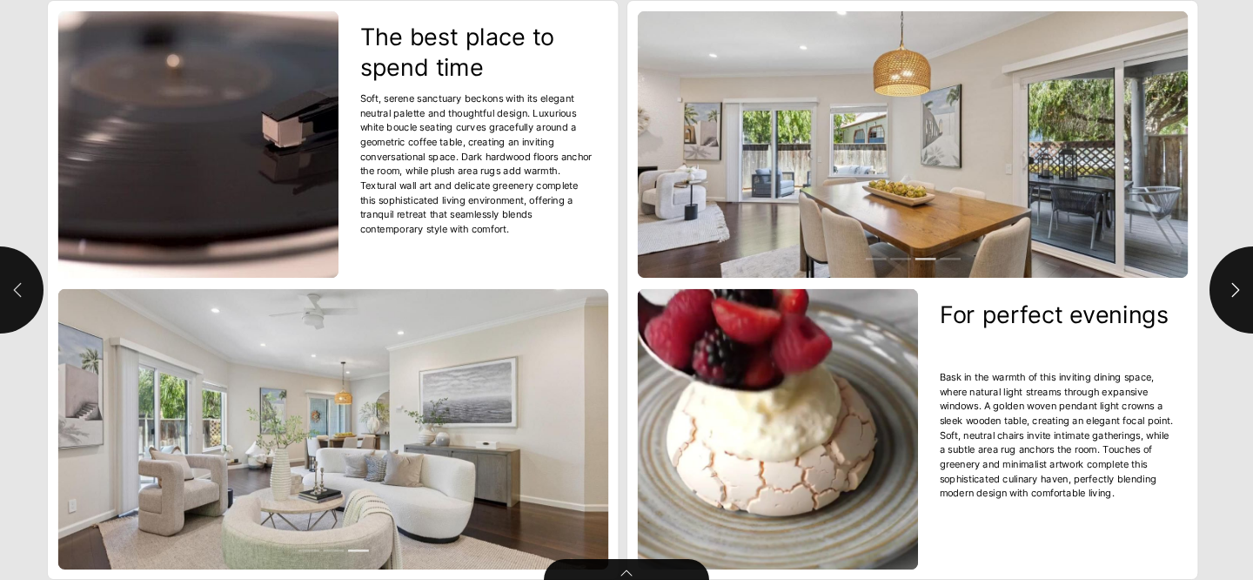
click at [29, 271] on button "button" at bounding box center [-1, 289] width 87 height 87
